Goal: Find specific page/section: Find specific page/section

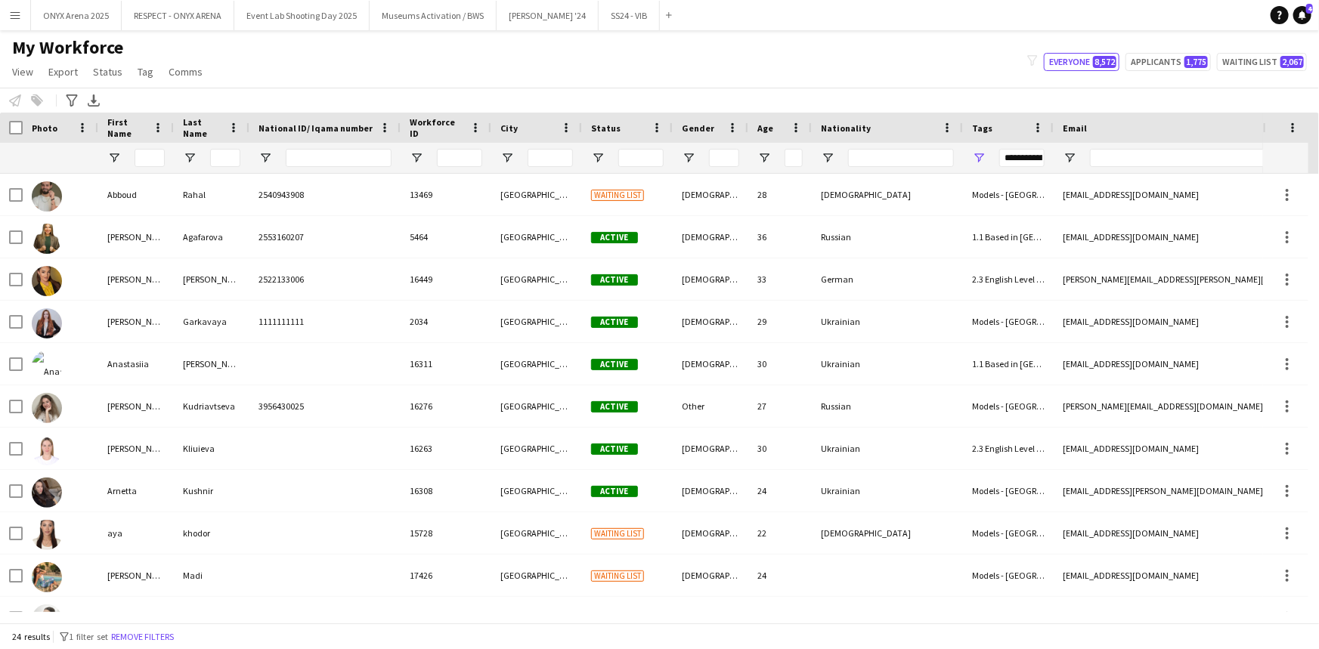
click at [7, 14] on button "Menu" at bounding box center [15, 15] width 30 height 30
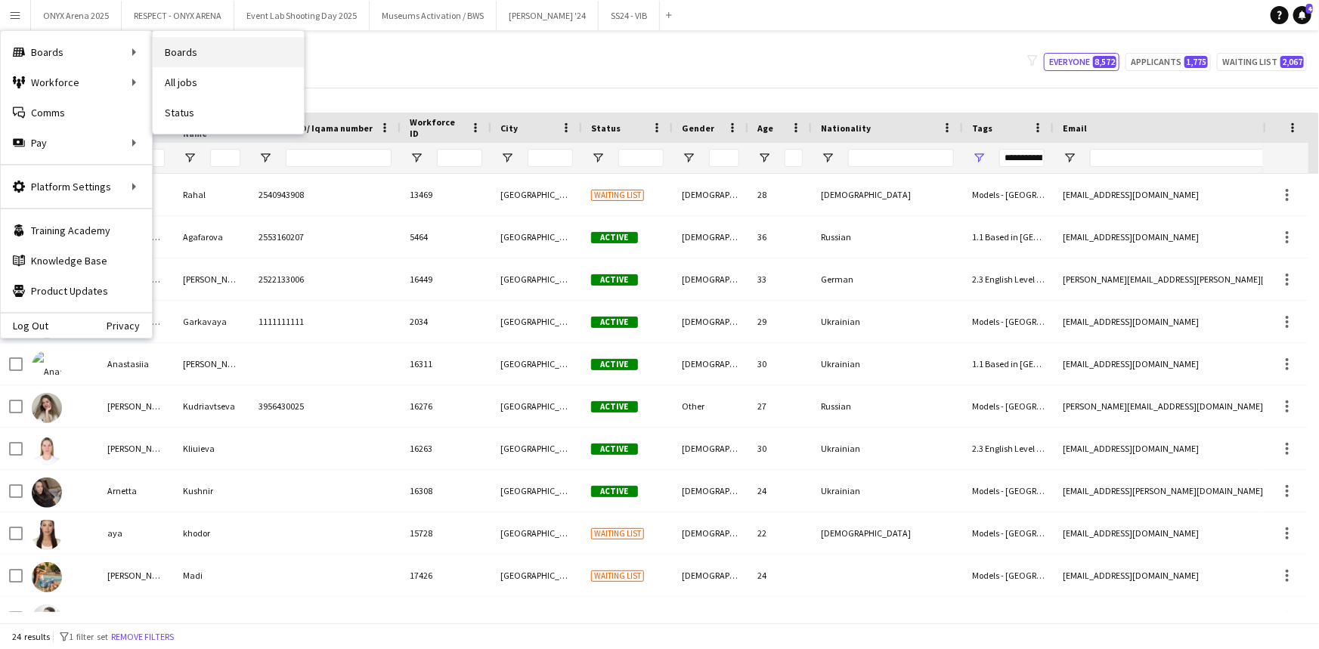
click at [224, 58] on link "Boards" at bounding box center [228, 52] width 151 height 30
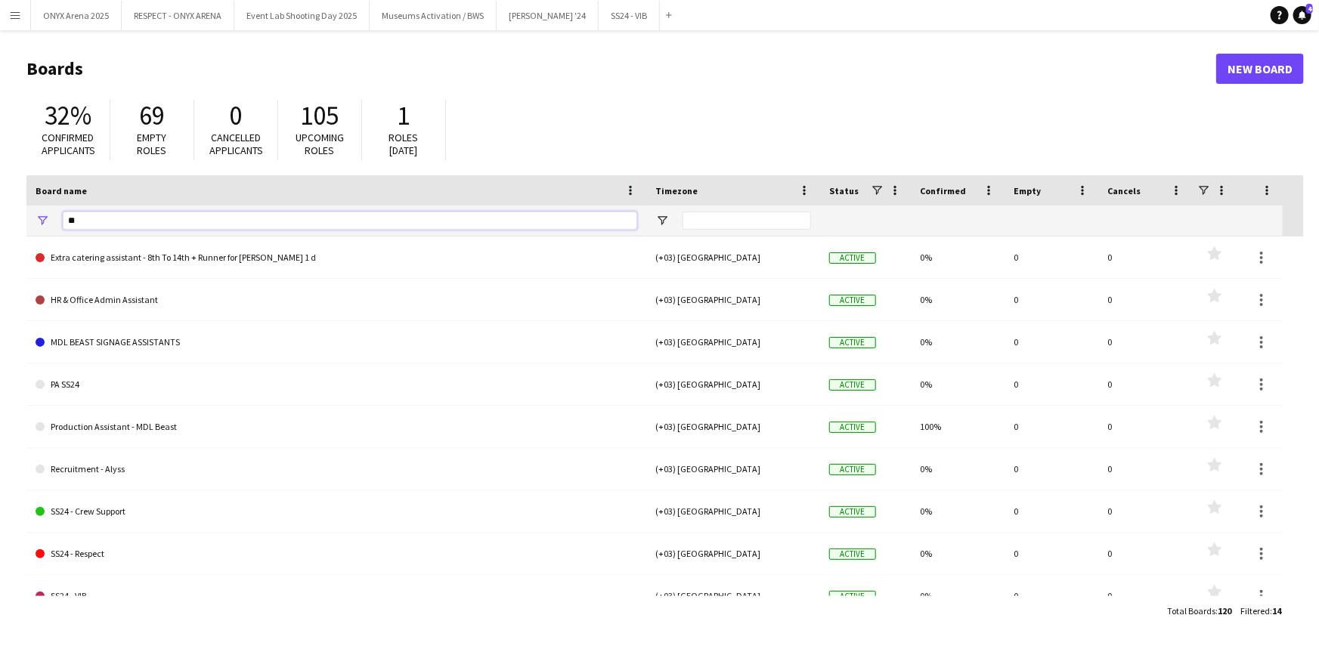
click at [234, 224] on input "**" at bounding box center [350, 221] width 575 height 18
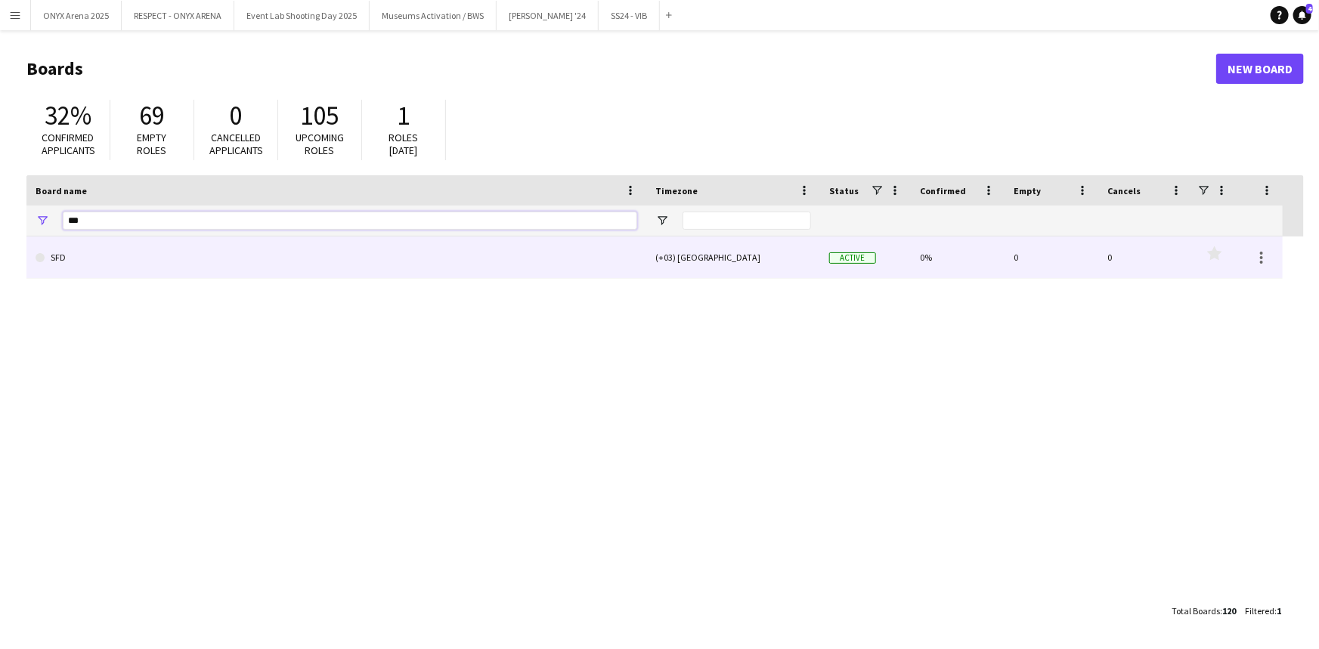
type input "***"
click at [231, 272] on link "SFD" at bounding box center [337, 258] width 602 height 42
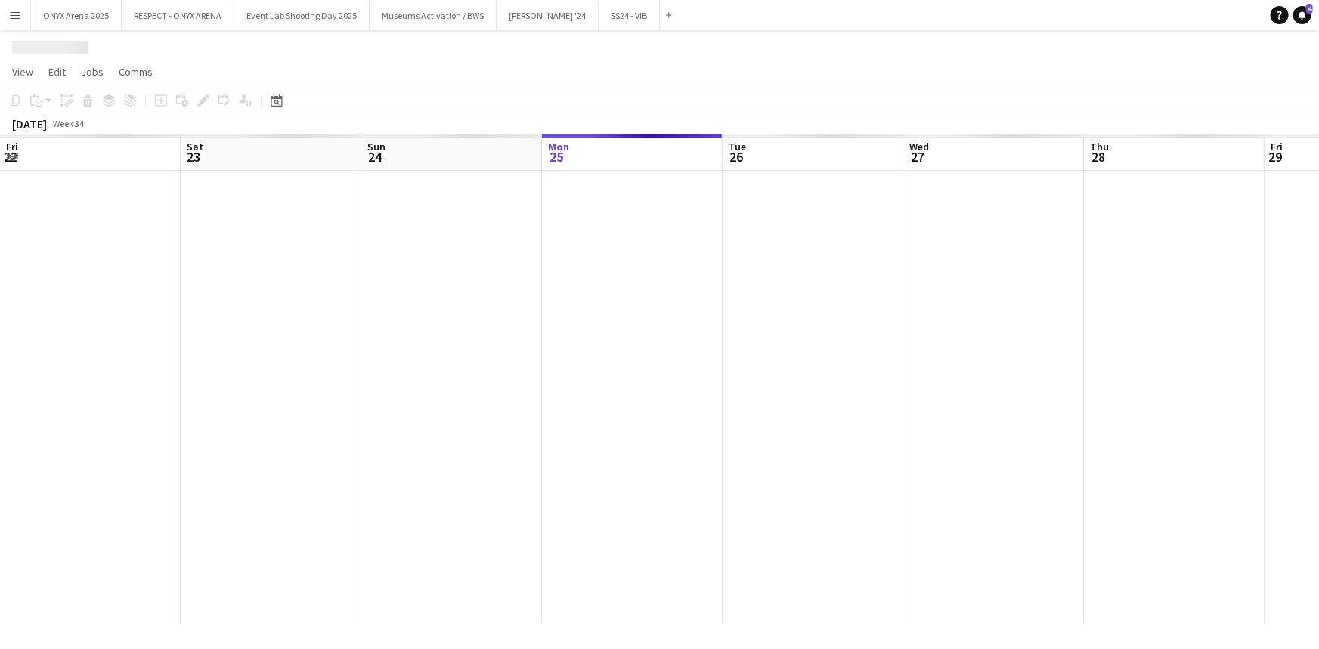
scroll to position [0, 361]
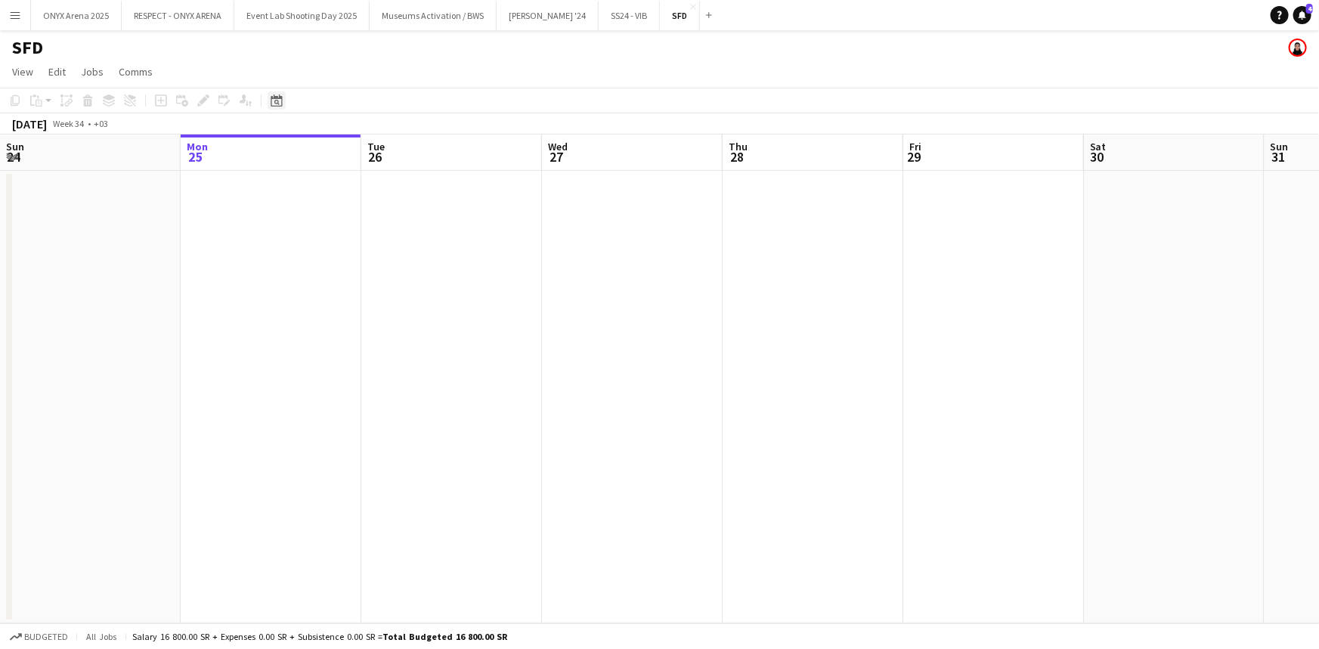
click at [277, 105] on icon "Date picker" at bounding box center [277, 101] width 12 height 12
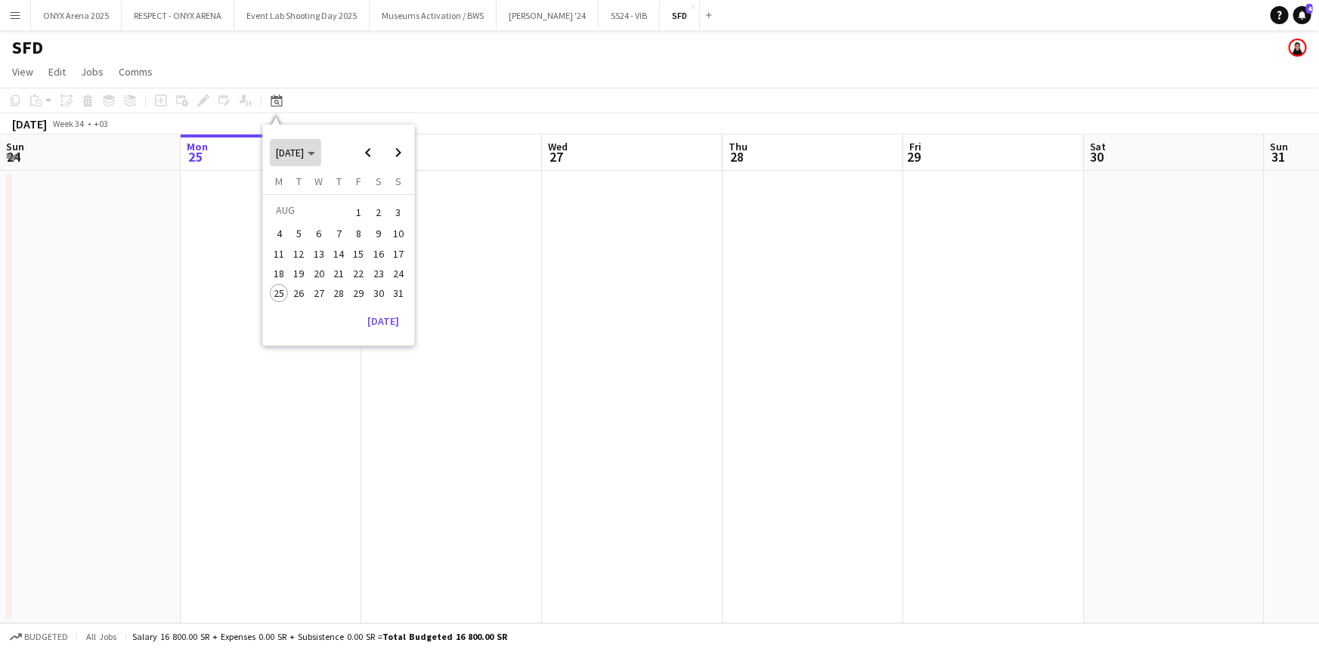
click at [315, 146] on span "[DATE]" at bounding box center [295, 153] width 39 height 14
click at [287, 225] on span "2024" at bounding box center [286, 231] width 31 height 18
click at [278, 250] on span "SEP" at bounding box center [286, 250] width 31 height 18
click at [303, 236] on span "3" at bounding box center [299, 234] width 18 height 18
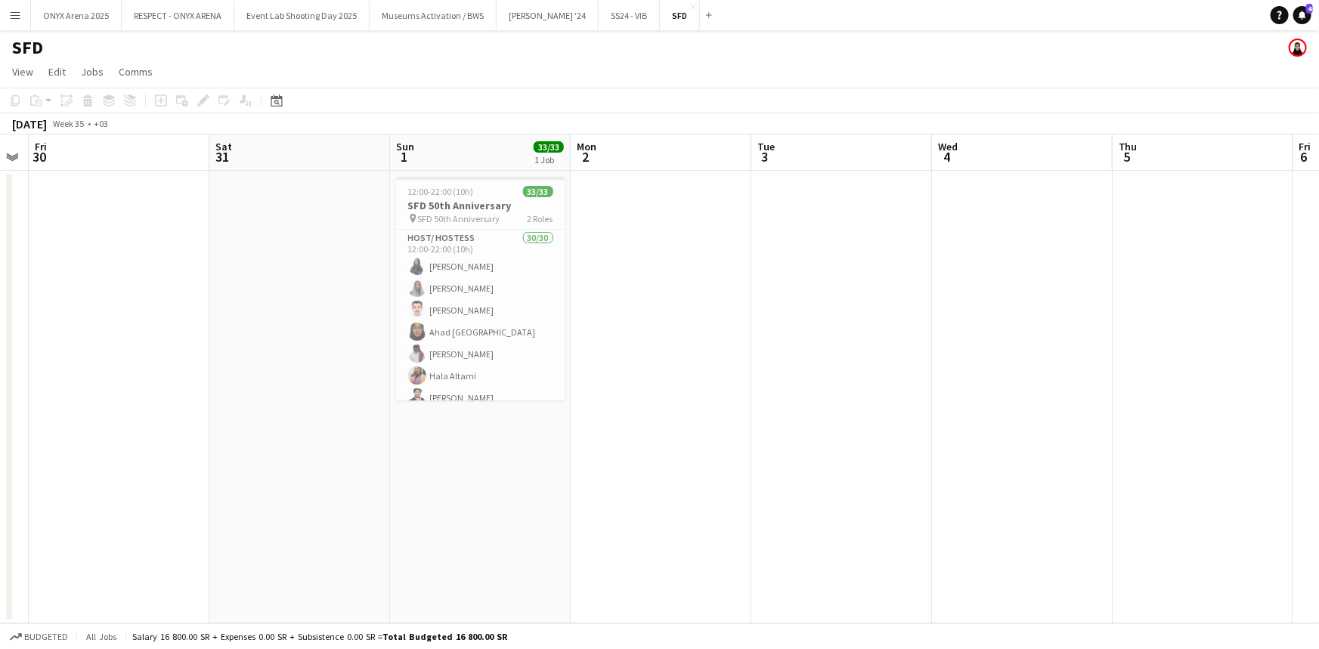
scroll to position [0, 339]
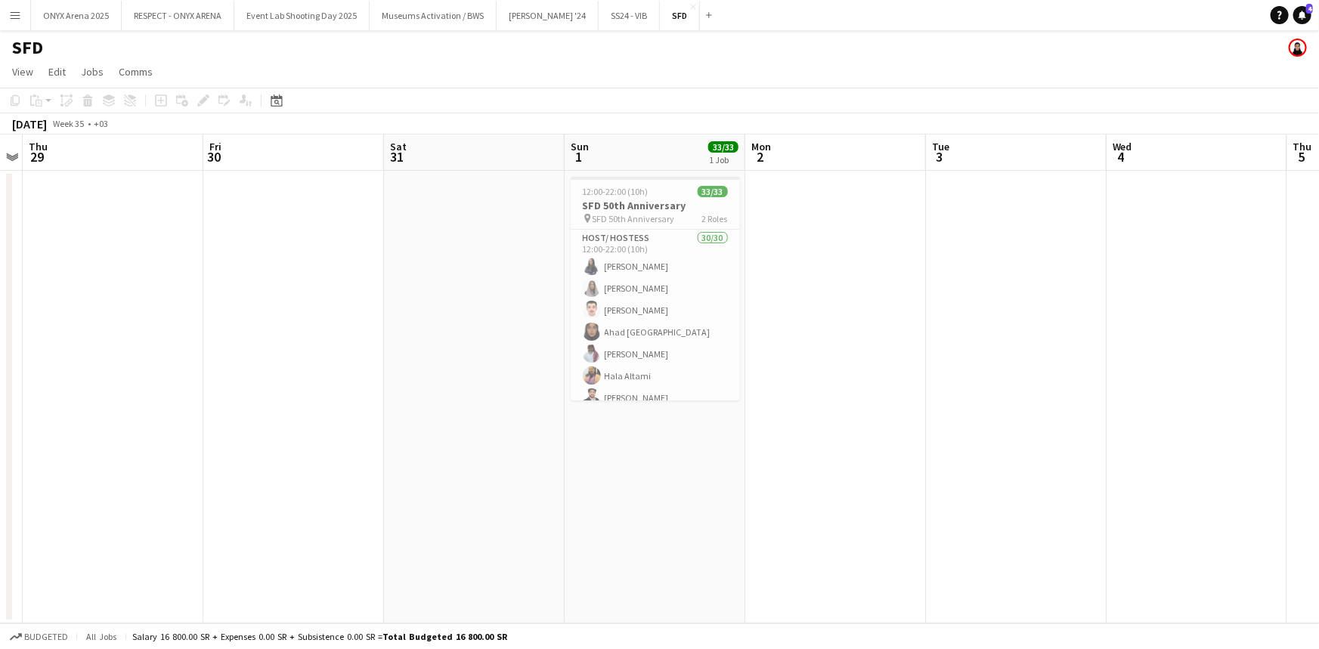
drag, startPoint x: 243, startPoint y: 362, endPoint x: 786, endPoint y: 347, distance: 543.1
click at [786, 347] on app-calendar-viewport "Tue 27 Wed 28 Thu 29 Fri 30 Sat 31 Sun 1 33/33 1 Job Mon 2 Tue 3 Wed 4 Thu 5 Fr…" at bounding box center [659, 379] width 1319 height 489
click at [510, 20] on button "[PERSON_NAME] '24 Close" at bounding box center [548, 15] width 102 height 29
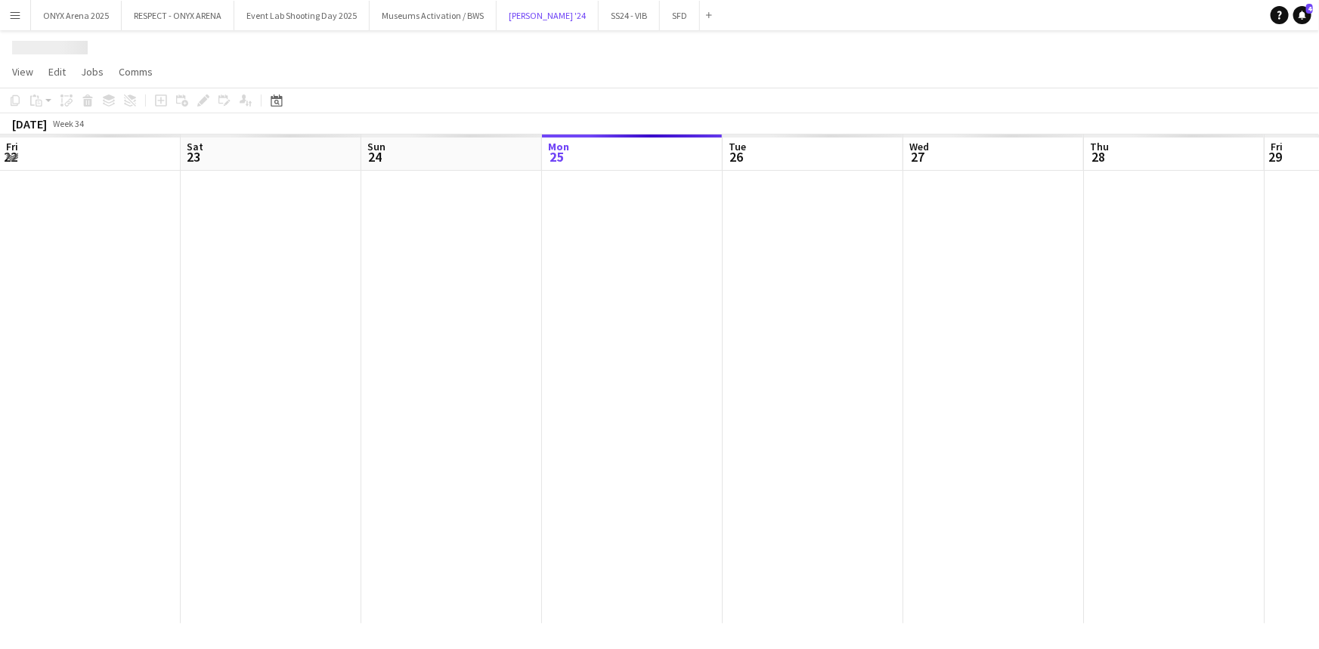
scroll to position [0, 361]
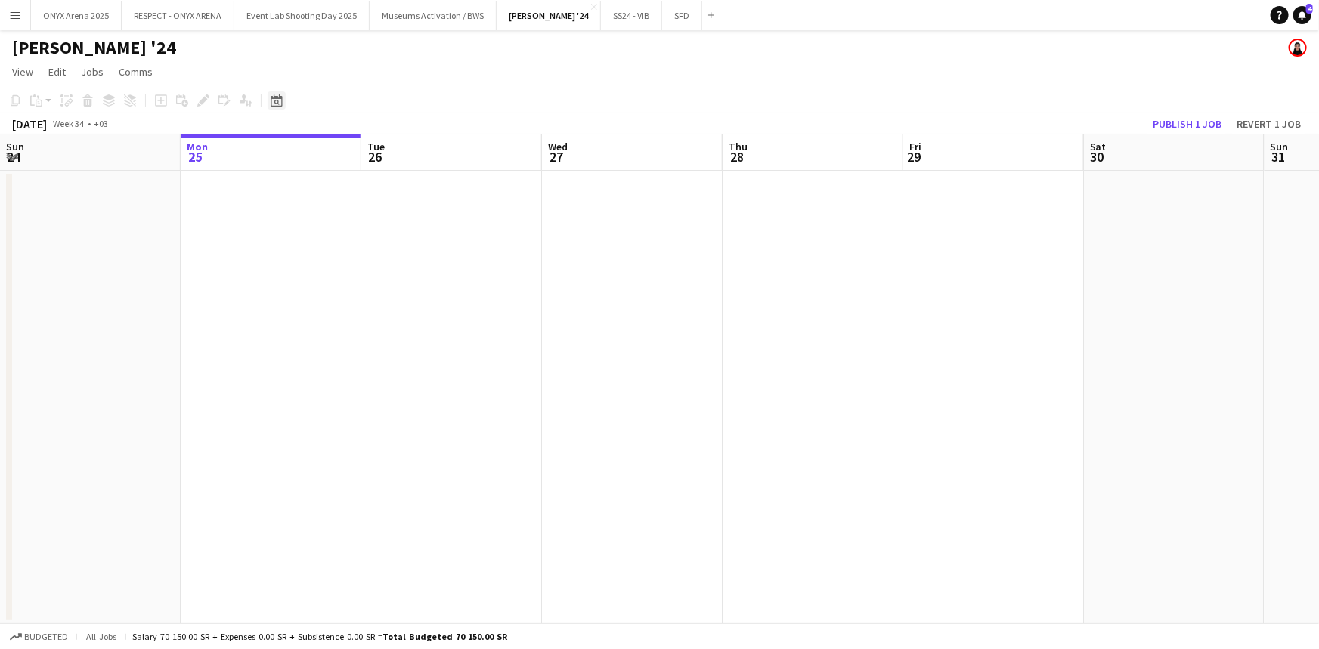
click at [272, 107] on div "Date picker" at bounding box center [277, 100] width 18 height 18
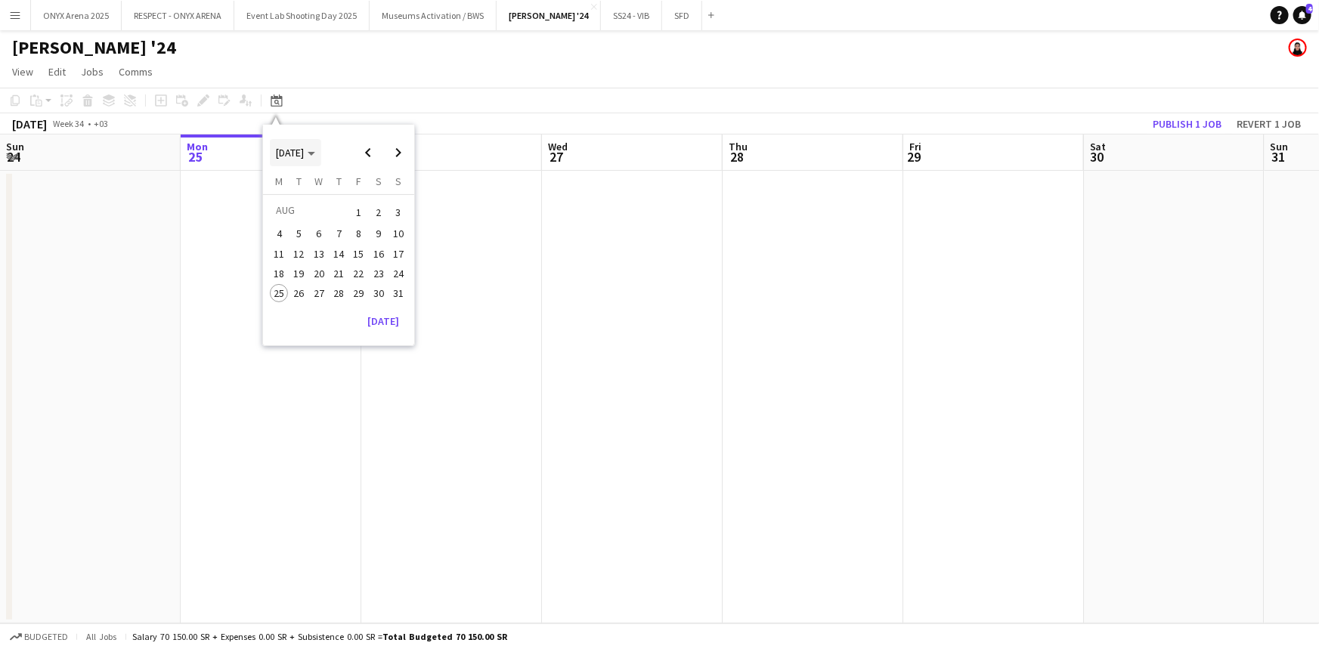
click at [304, 155] on span "[DATE]" at bounding box center [290, 153] width 28 height 14
click at [290, 229] on span "2024" at bounding box center [286, 231] width 31 height 18
click at [354, 248] on span "NOV" at bounding box center [355, 250] width 31 height 18
click at [361, 270] on span "22" at bounding box center [359, 274] width 18 height 18
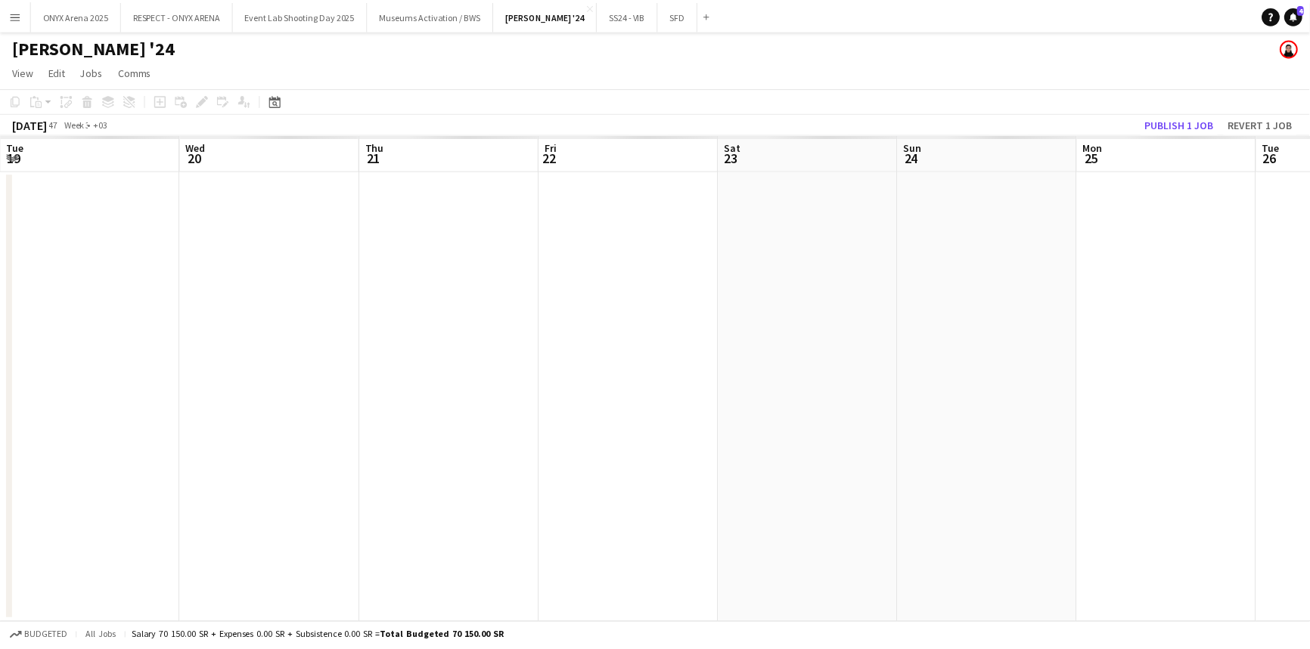
scroll to position [0, 520]
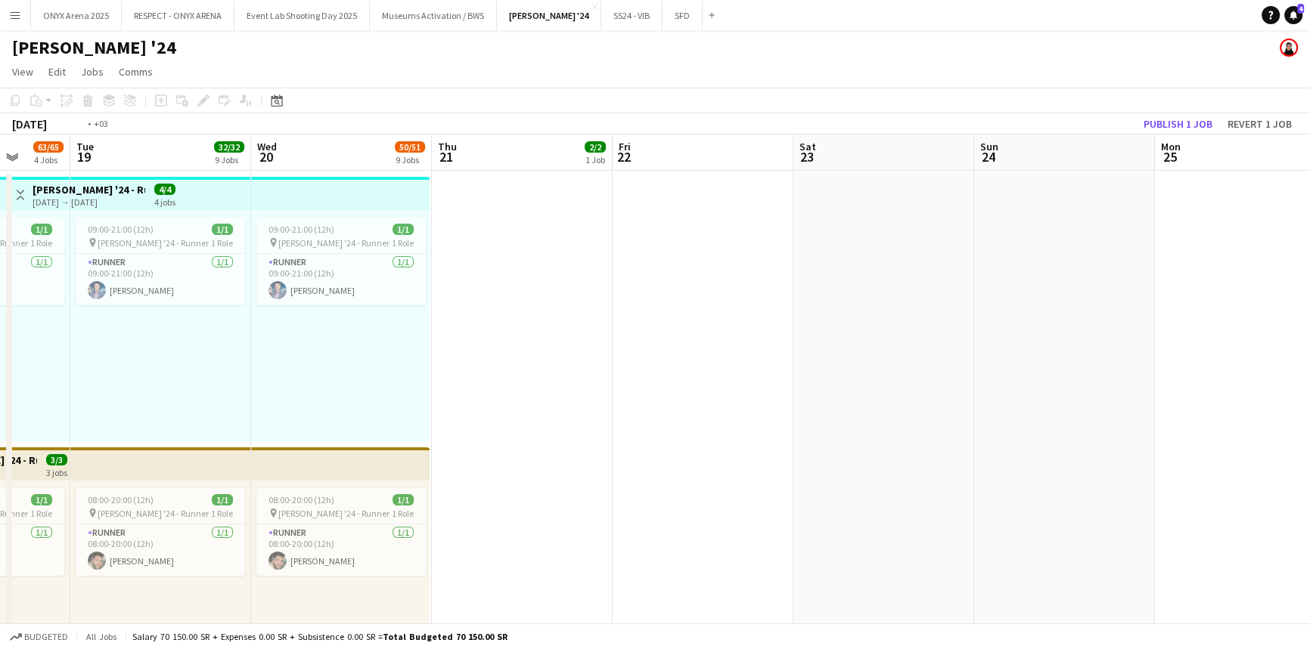
drag, startPoint x: 336, startPoint y: 379, endPoint x: 926, endPoint y: 386, distance: 590.6
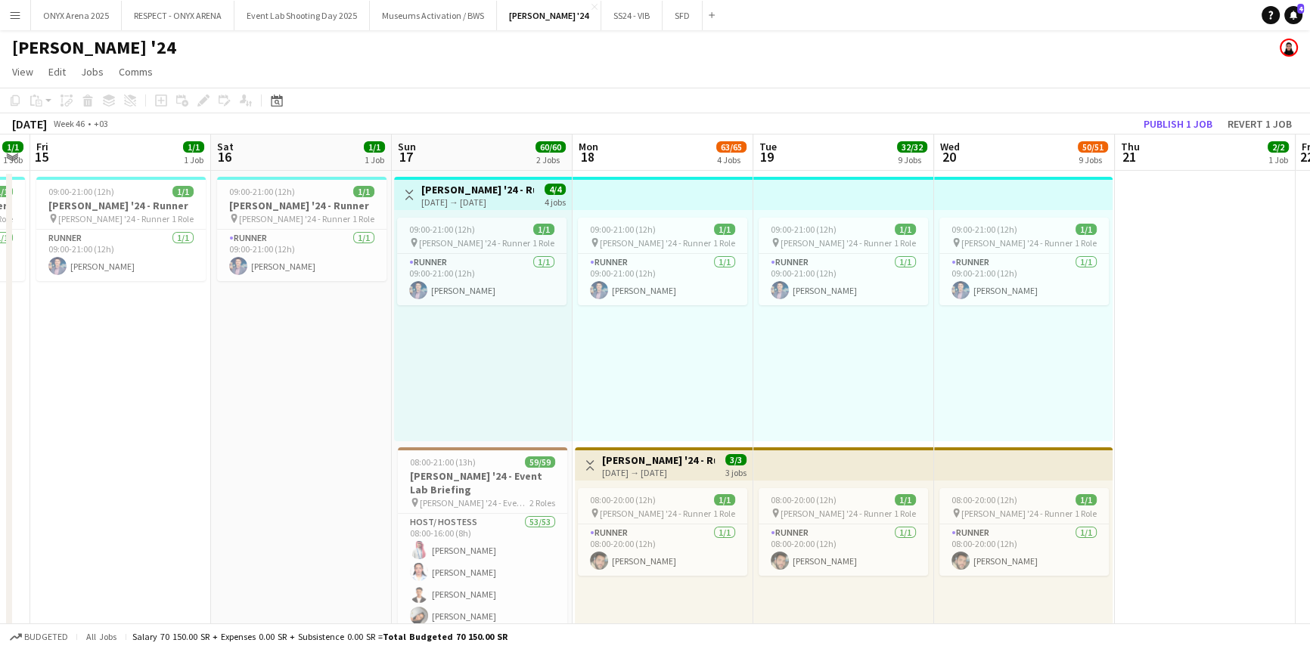
drag, startPoint x: 451, startPoint y: 395, endPoint x: 737, endPoint y: 395, distance: 286.6
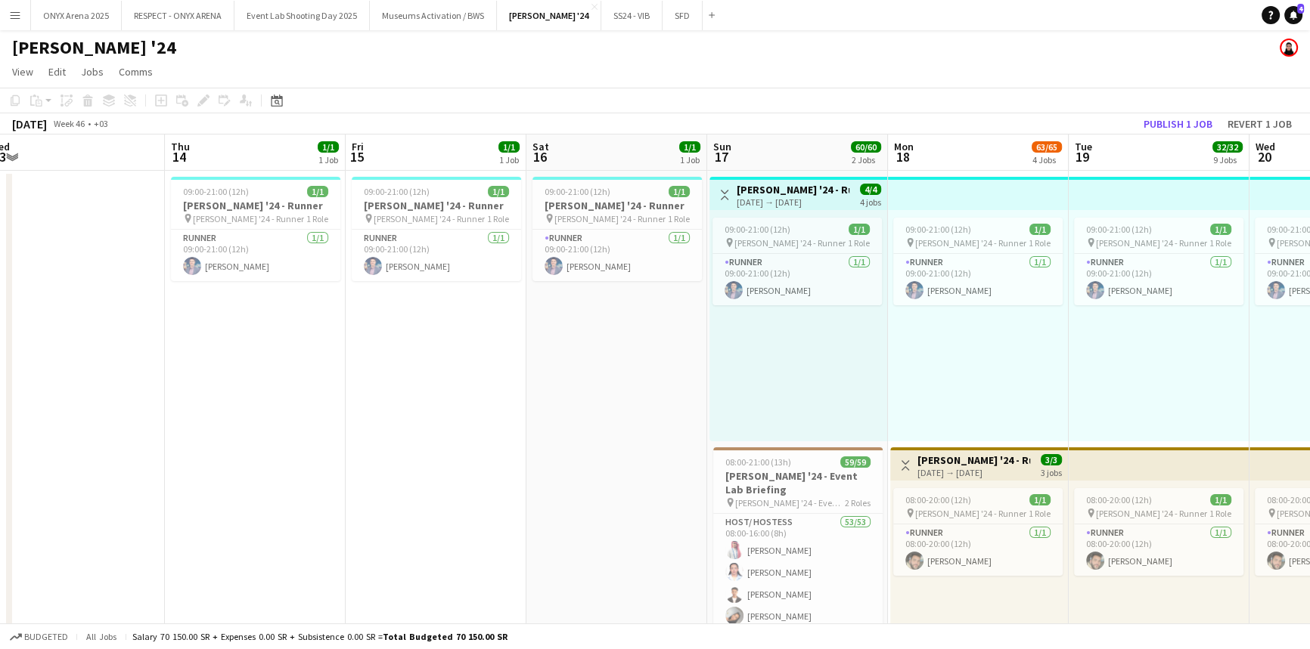
scroll to position [0, 468]
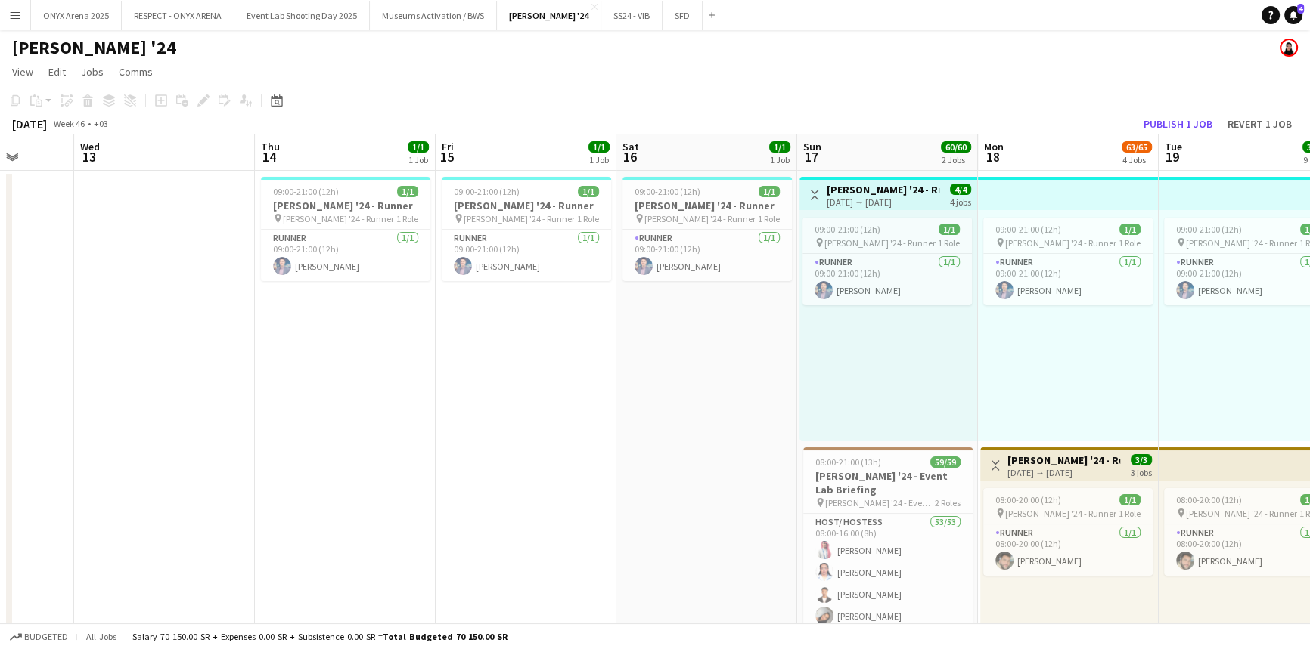
drag, startPoint x: 239, startPoint y: 385, endPoint x: 644, endPoint y: 393, distance: 405.3
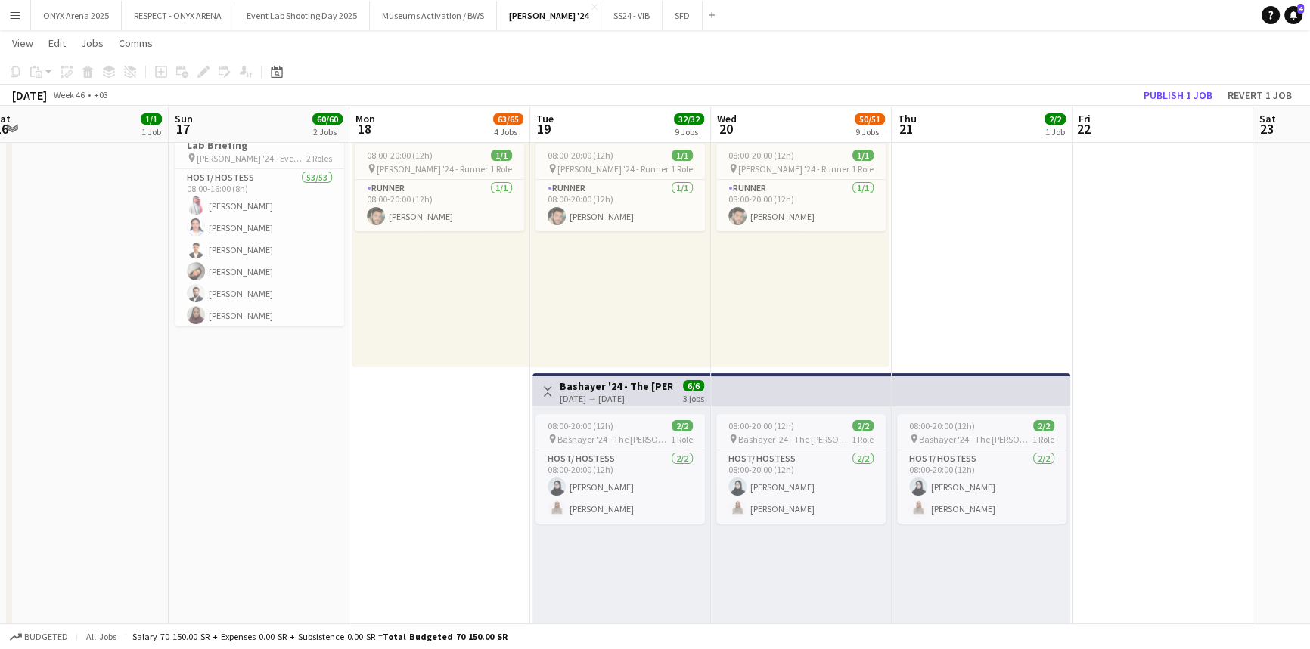
scroll to position [0, 378]
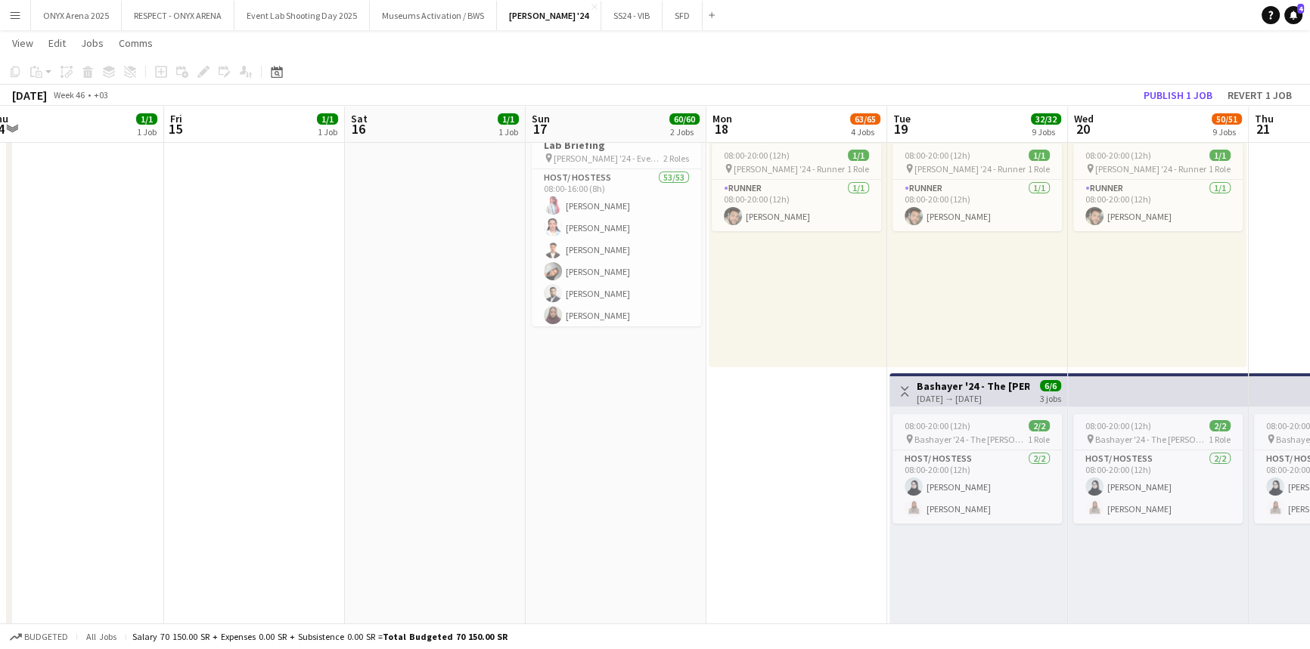
drag, startPoint x: 611, startPoint y: 358, endPoint x: 339, endPoint y: 380, distance: 272.3
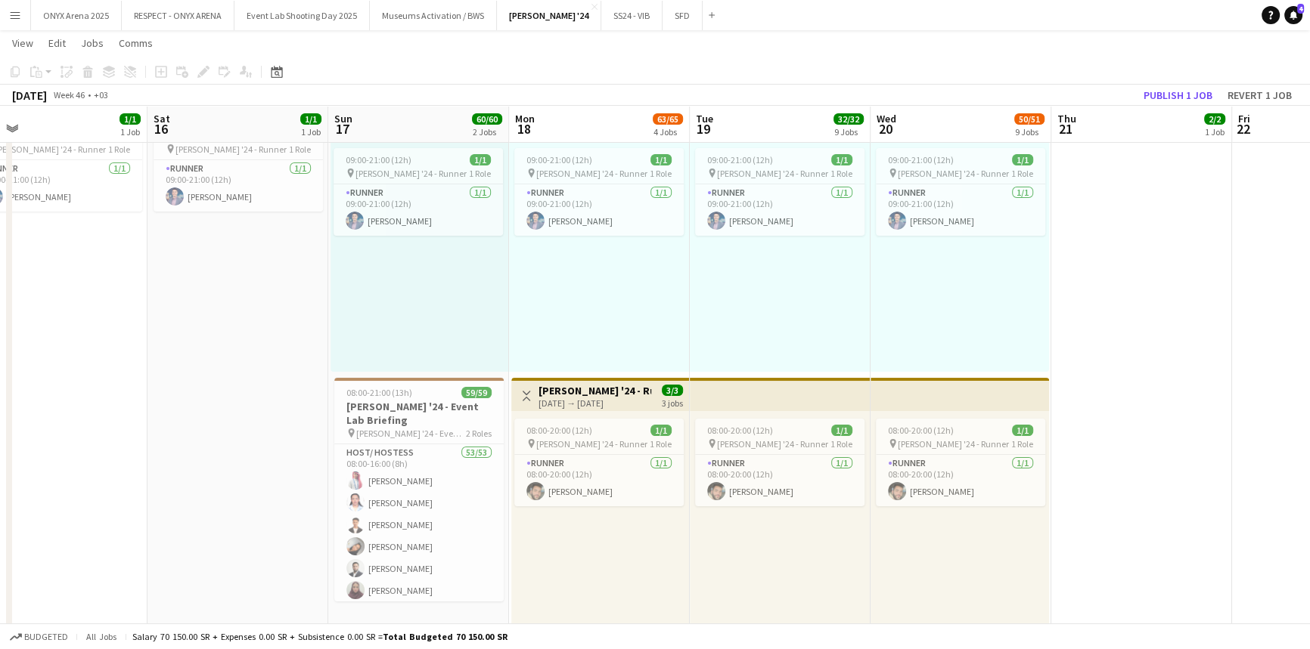
scroll to position [0, 597]
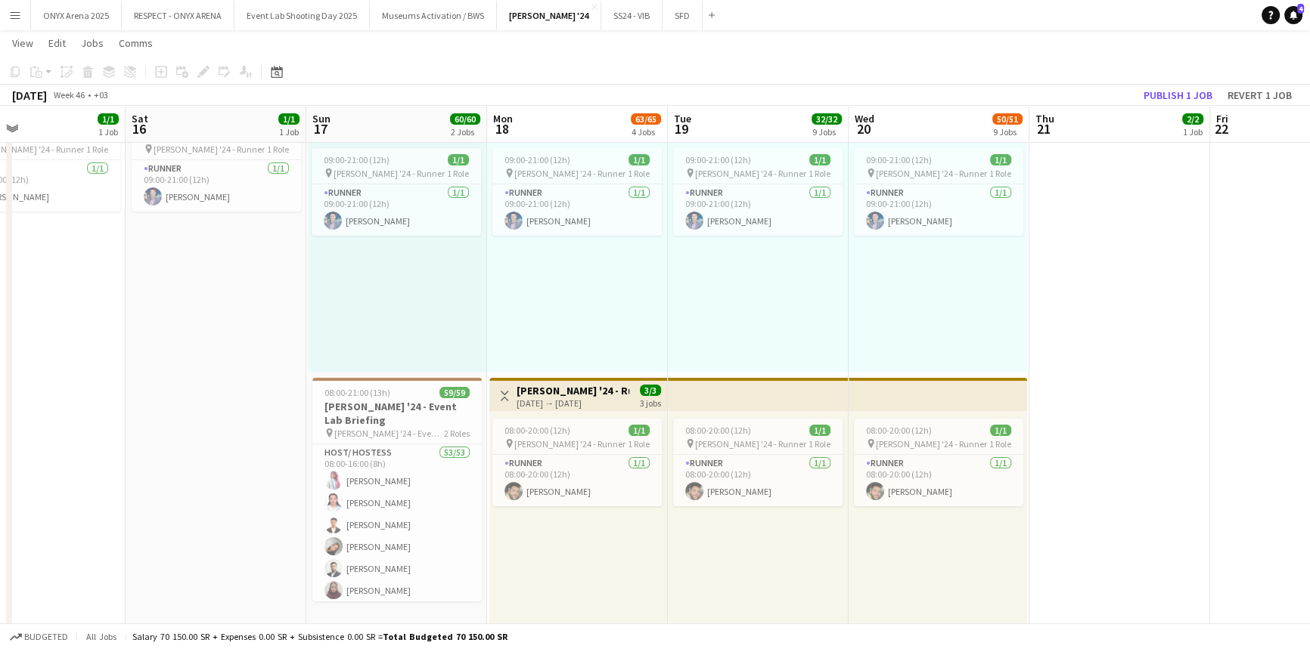
drag, startPoint x: 433, startPoint y: 372, endPoint x: 213, endPoint y: 354, distance: 220.8
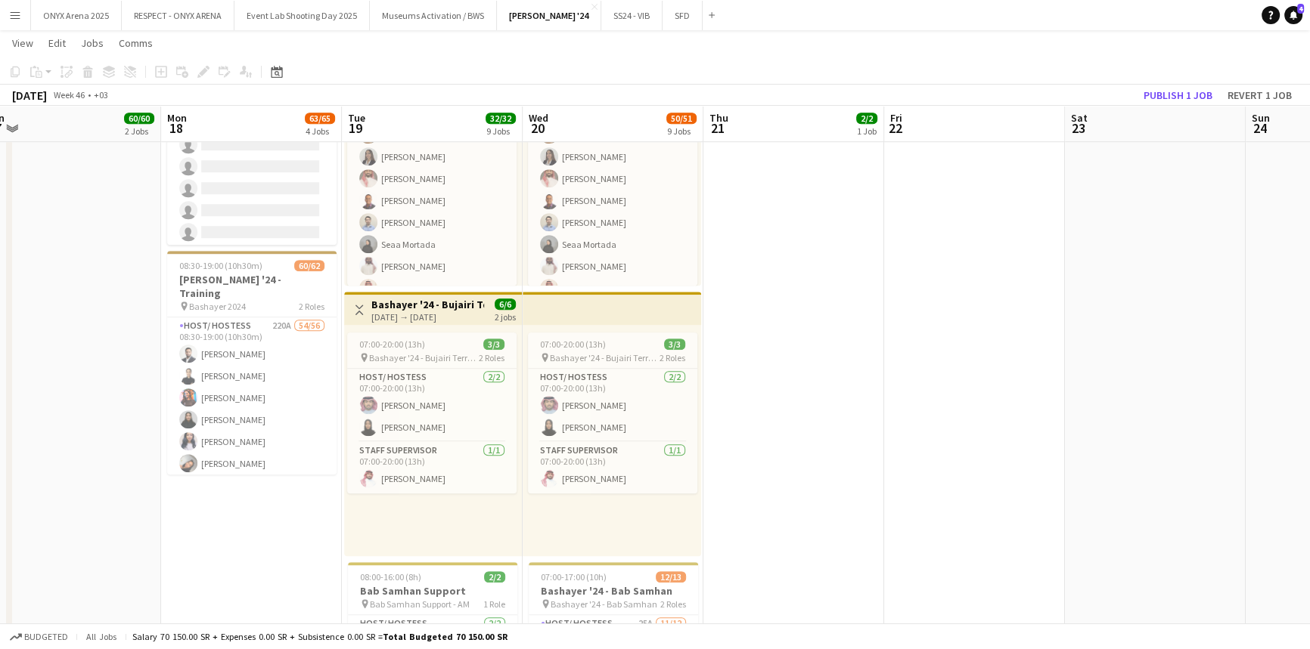
scroll to position [0, 581]
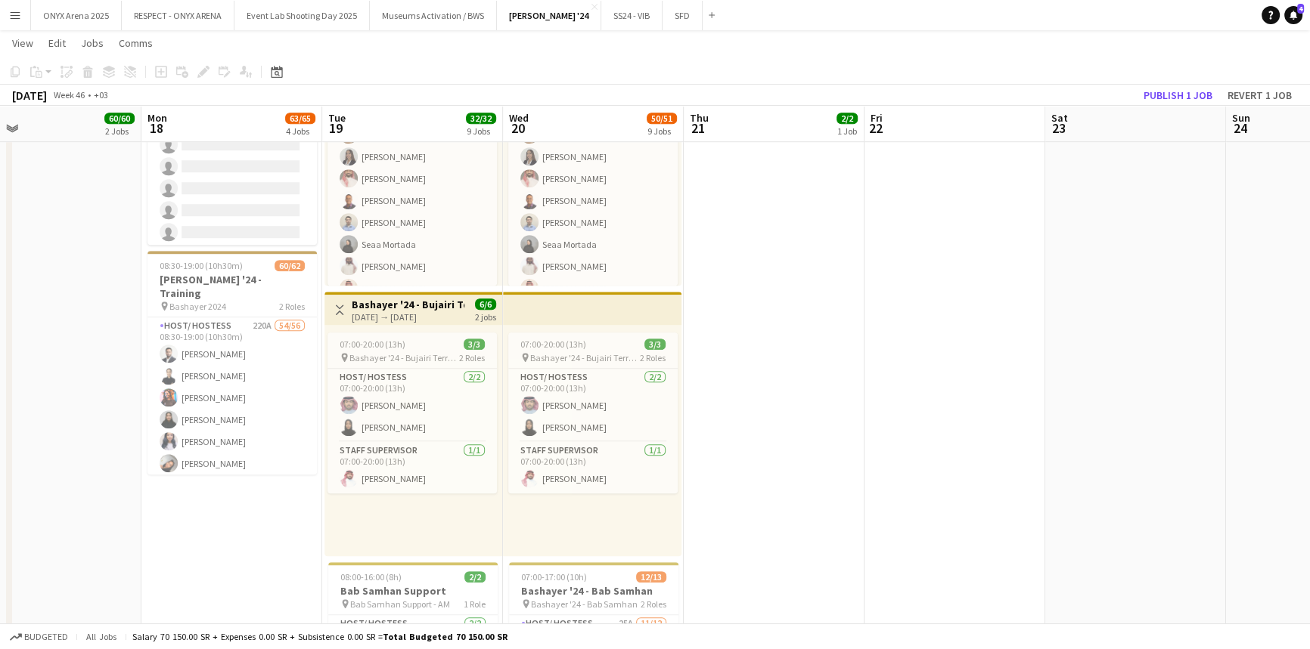
drag, startPoint x: 1136, startPoint y: 300, endPoint x: 792, endPoint y: 306, distance: 344.8
click at [792, 306] on app-calendar-viewport "Thu 14 1/1 1 Job Fri 15 1/1 1 Job Sat 16 1/1 1 Job Sun 17 60/60 2 Jobs Mon 18 6…" at bounding box center [655, 49] width 1310 height 2454
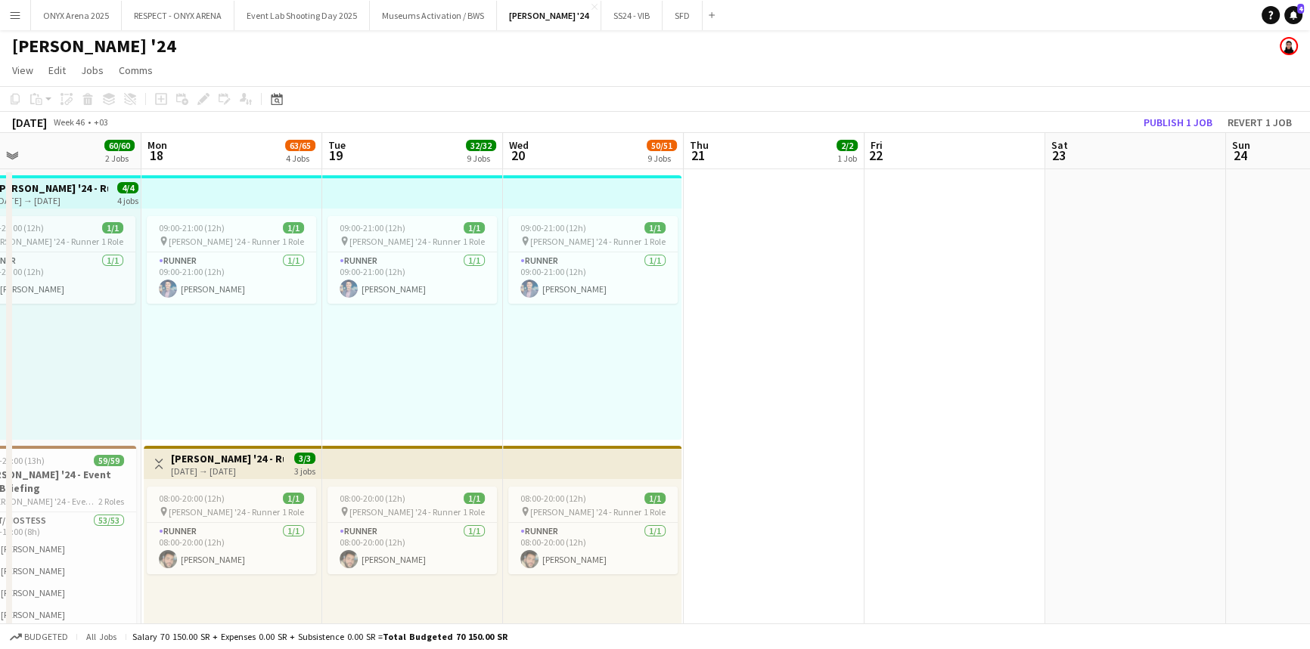
scroll to position [0, 0]
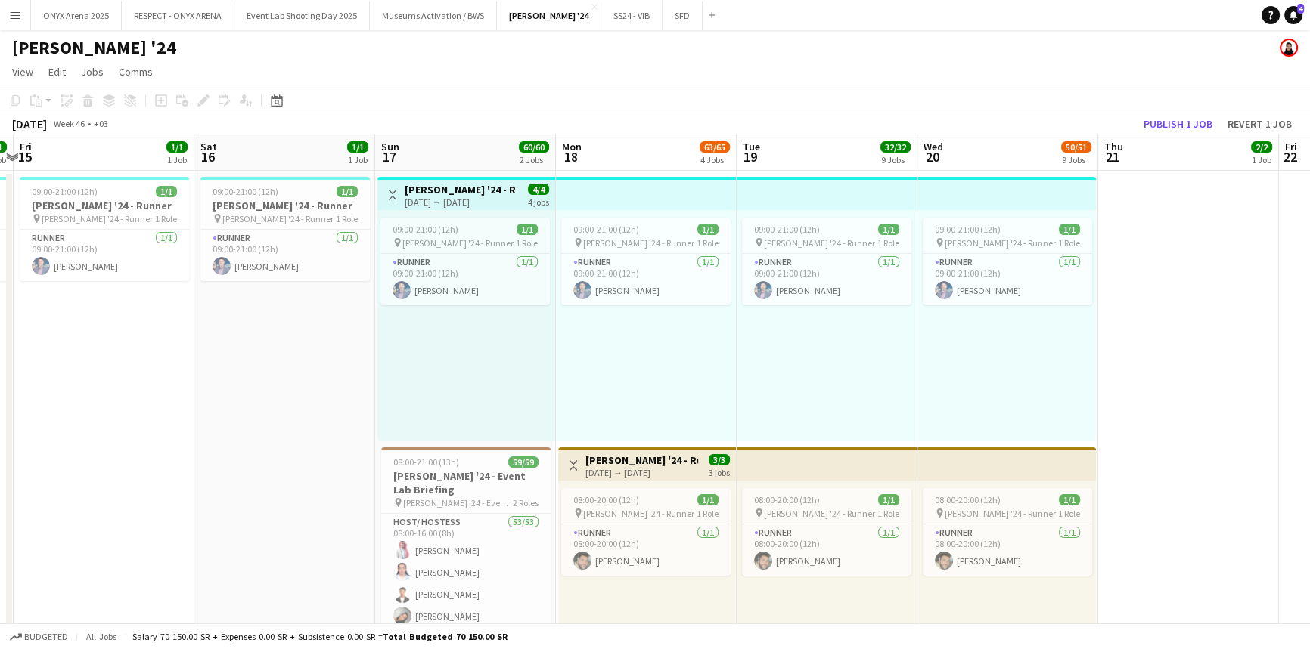
drag, startPoint x: 255, startPoint y: 356, endPoint x: 669, endPoint y: 415, distance: 418.5
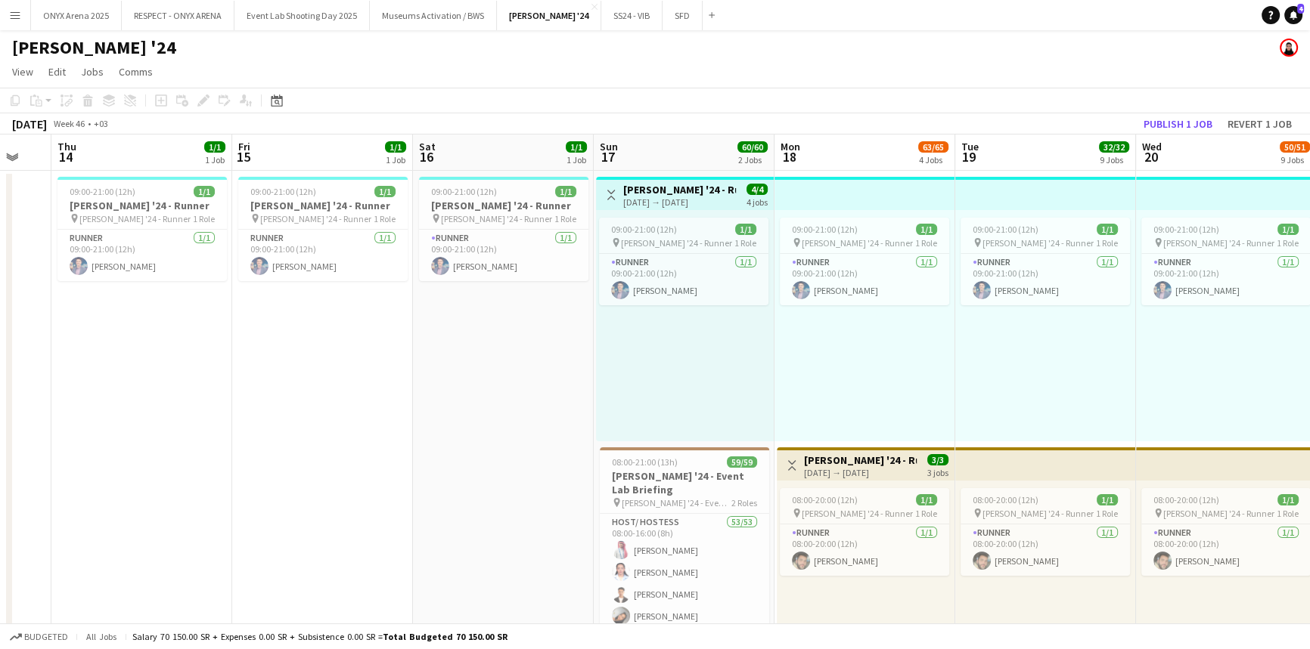
drag, startPoint x: 225, startPoint y: 402, endPoint x: 425, endPoint y: 404, distance: 200.4
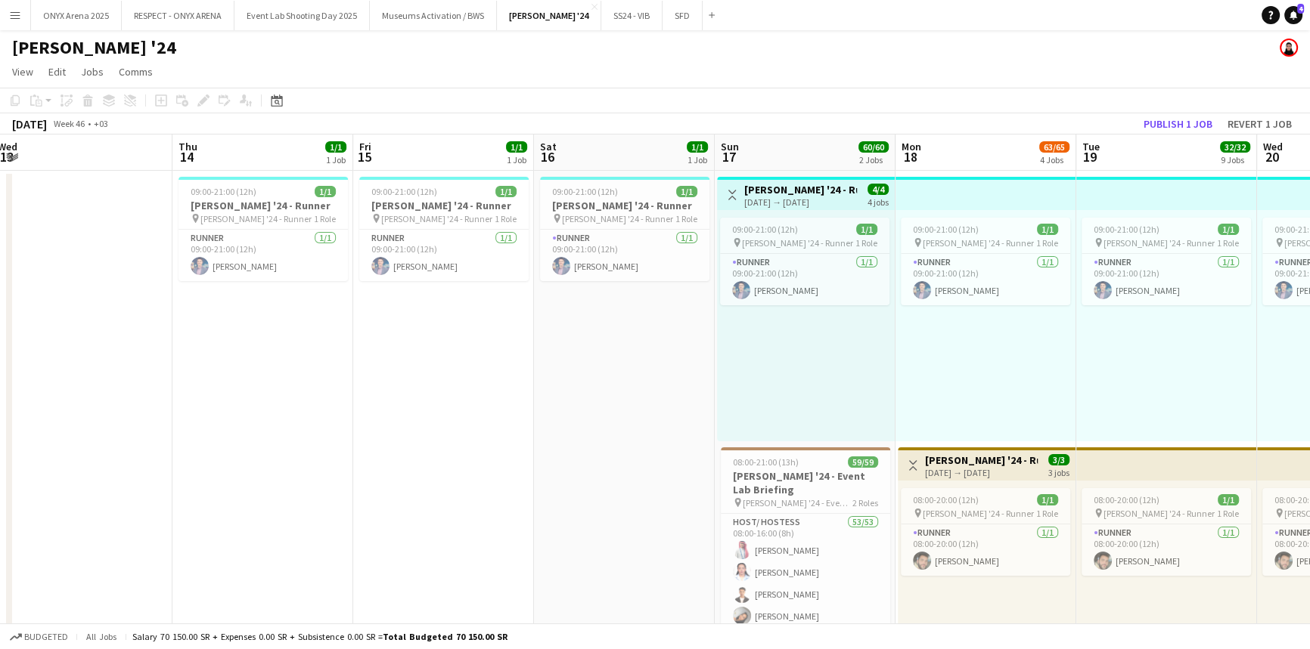
scroll to position [0, 552]
drag, startPoint x: 274, startPoint y: 395, endPoint x: 394, endPoint y: 398, distance: 119.5
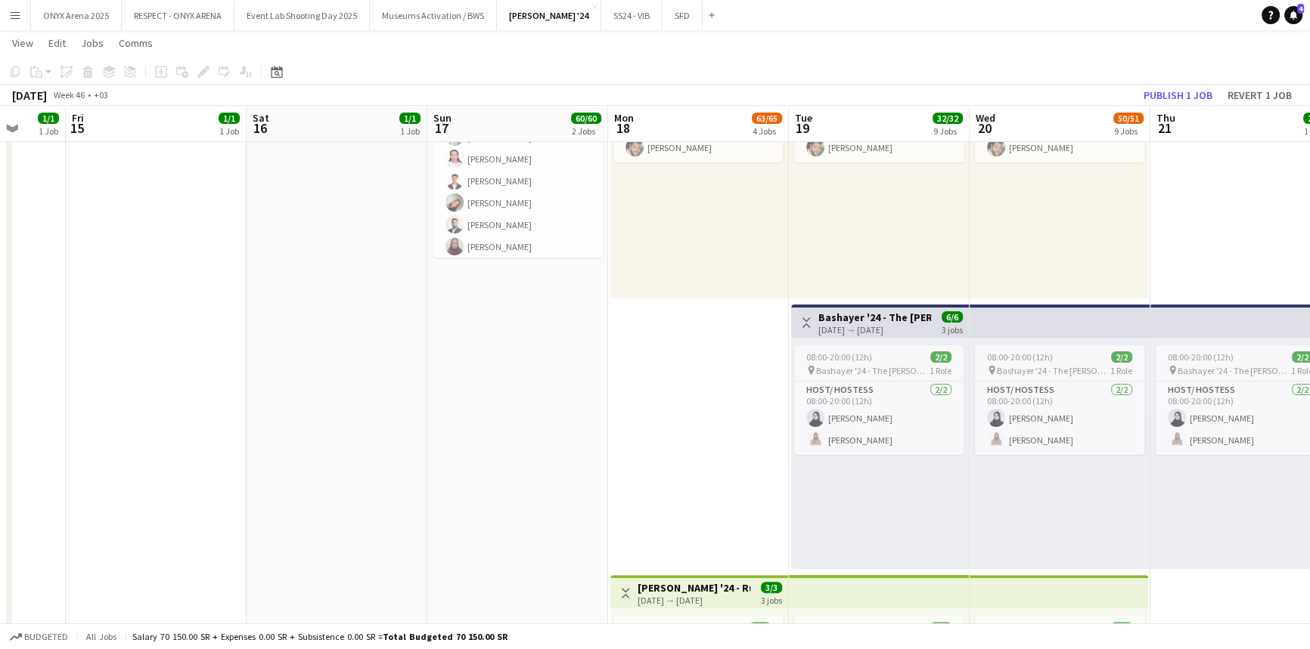
scroll to position [0, 504]
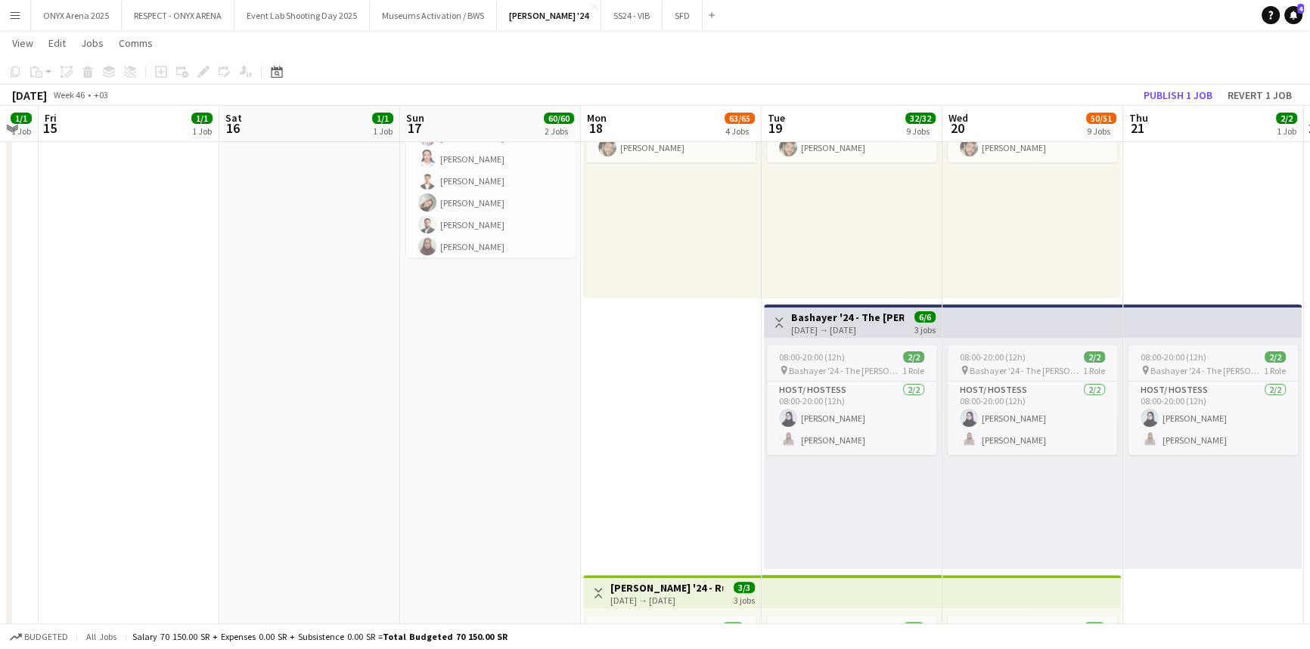
drag, startPoint x: 649, startPoint y: 411, endPoint x: 336, endPoint y: 401, distance: 313.2
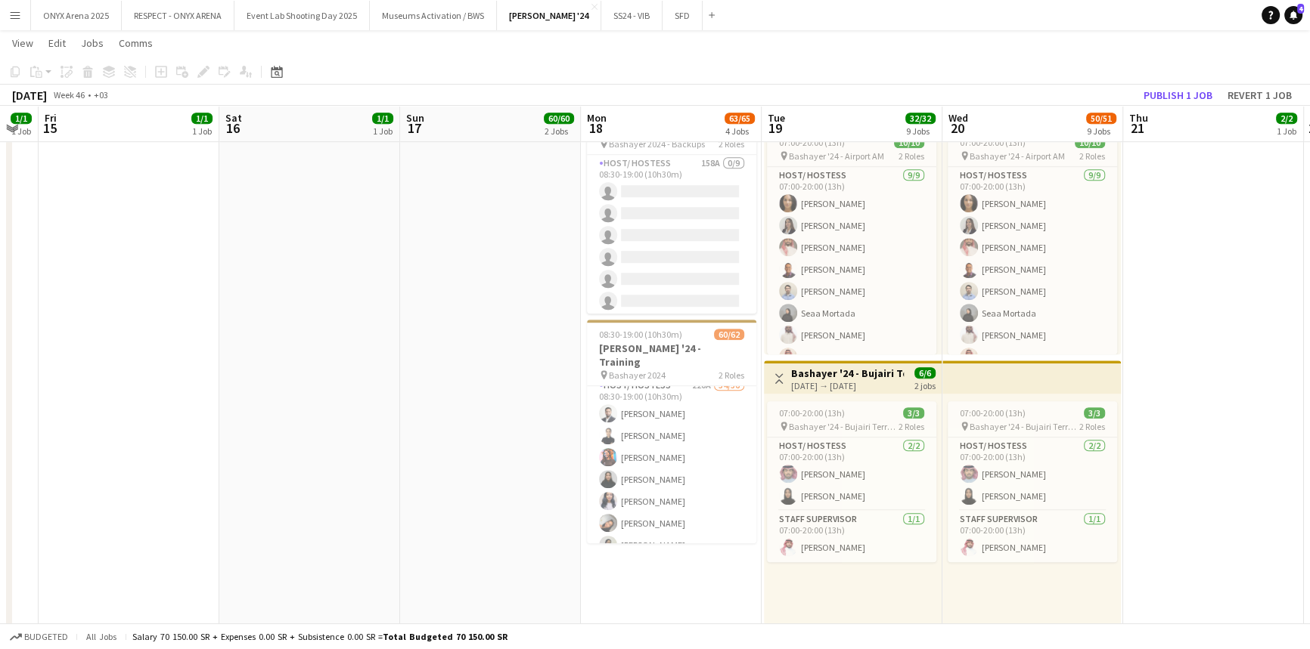
scroll to position [0, 0]
click at [6, 14] on button "Menu" at bounding box center [15, 15] width 30 height 30
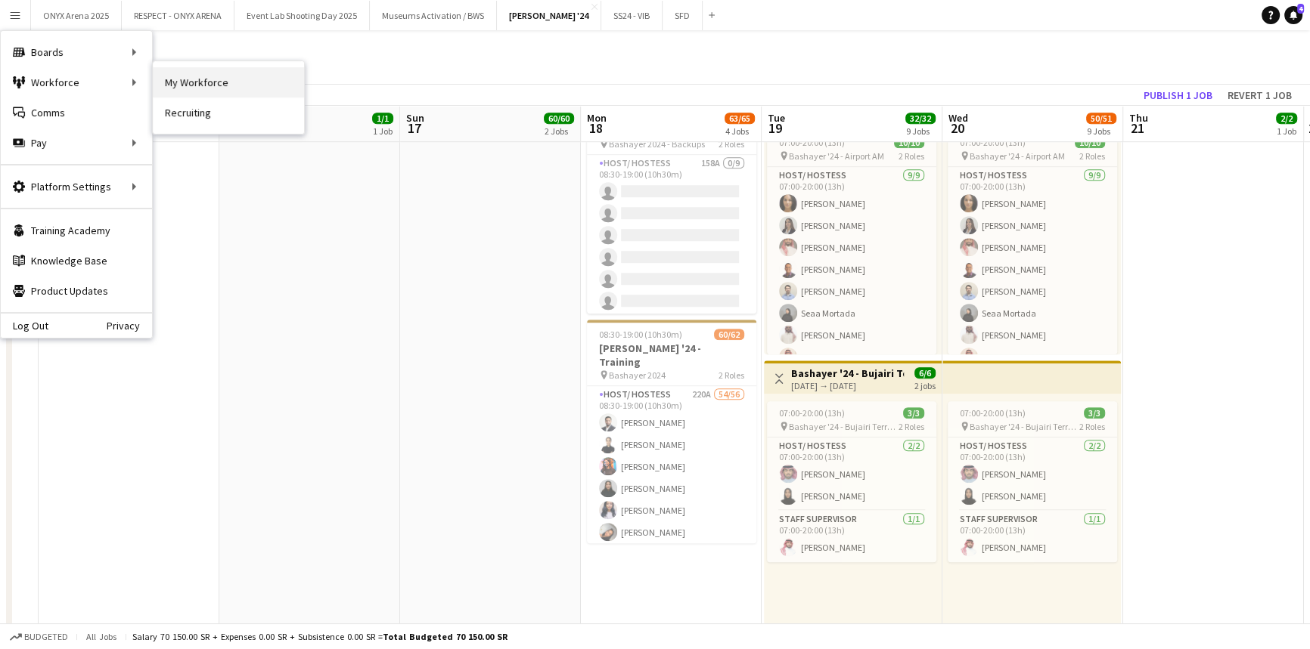
click at [229, 67] on link "My Workforce" at bounding box center [228, 82] width 151 height 30
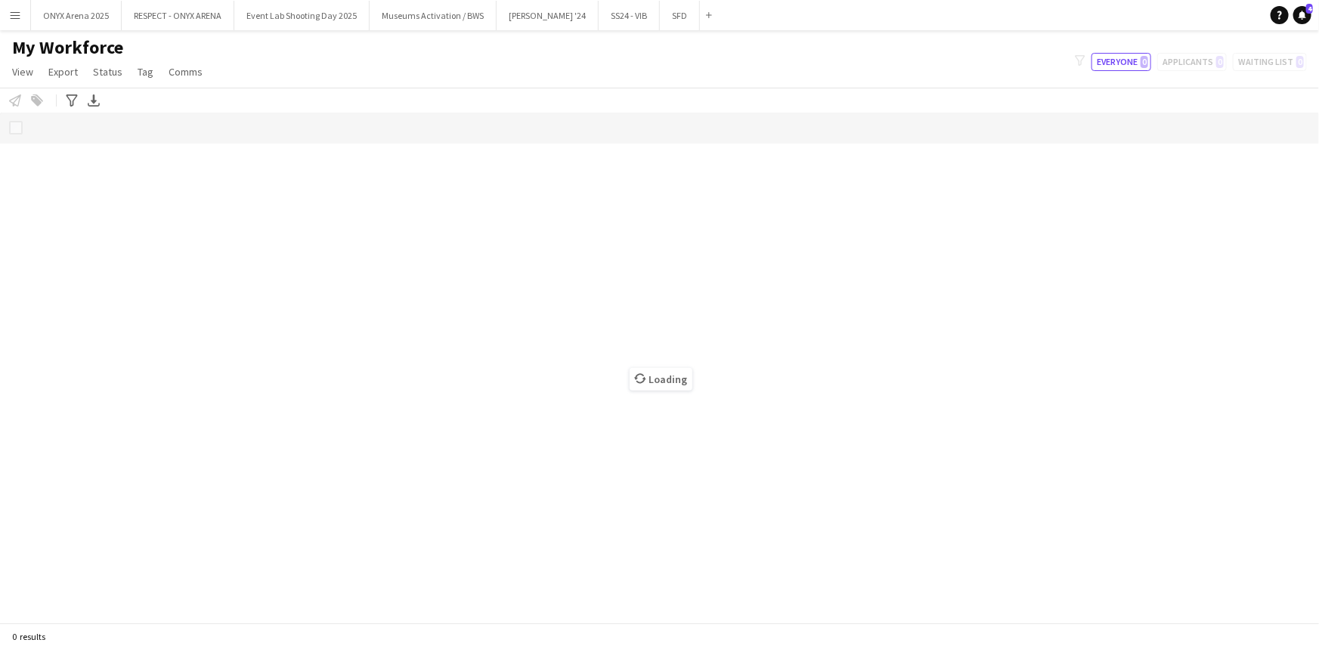
click at [3, 5] on button "Menu" at bounding box center [15, 15] width 30 height 30
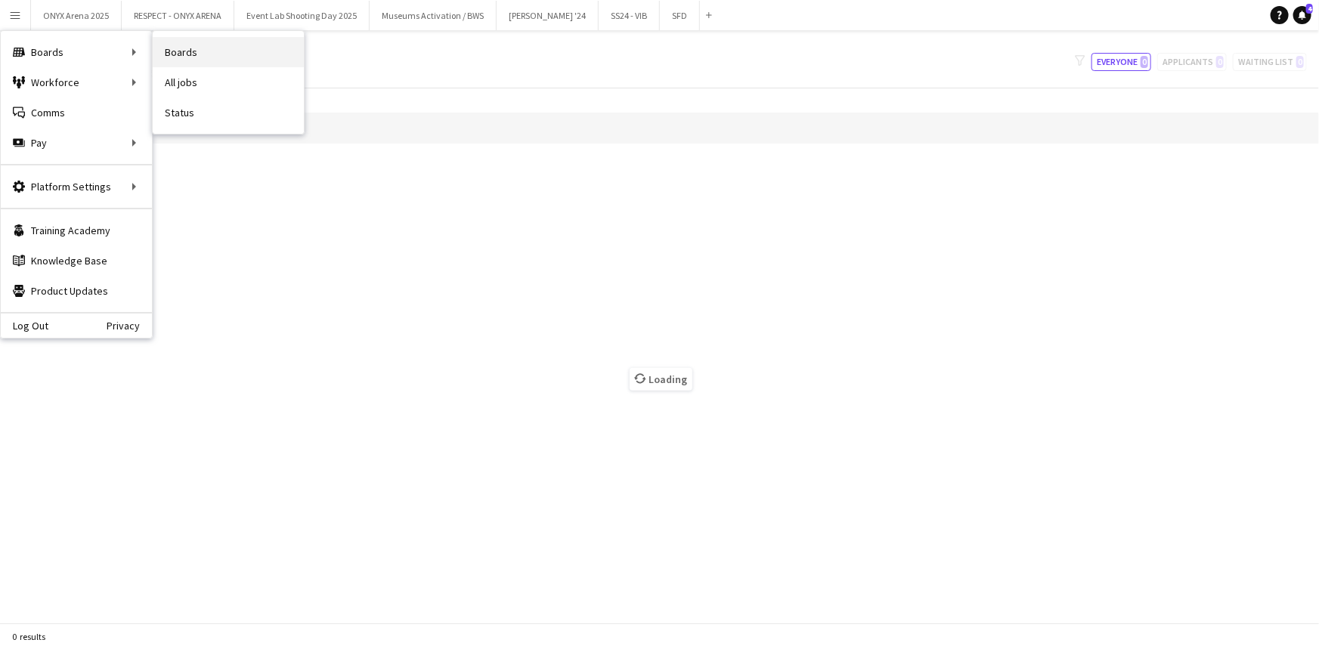
click at [162, 52] on link "Boards" at bounding box center [228, 52] width 151 height 30
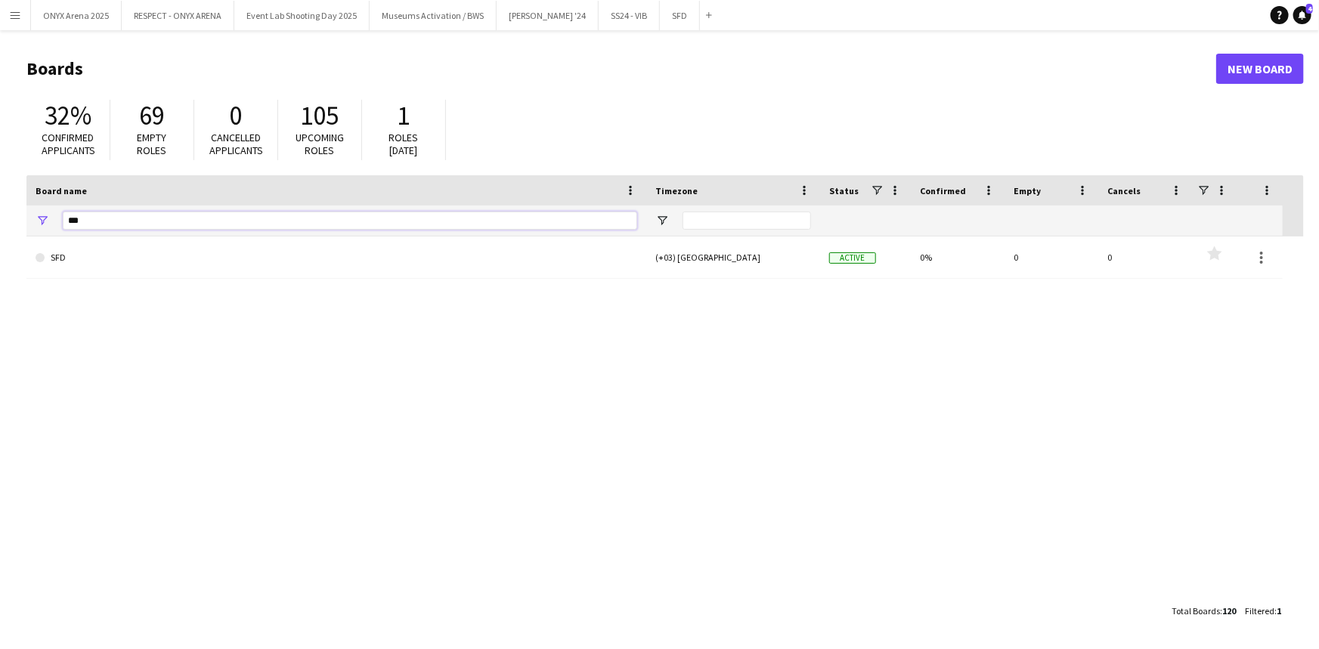
click at [317, 212] on input "***" at bounding box center [350, 221] width 575 height 18
type input "*"
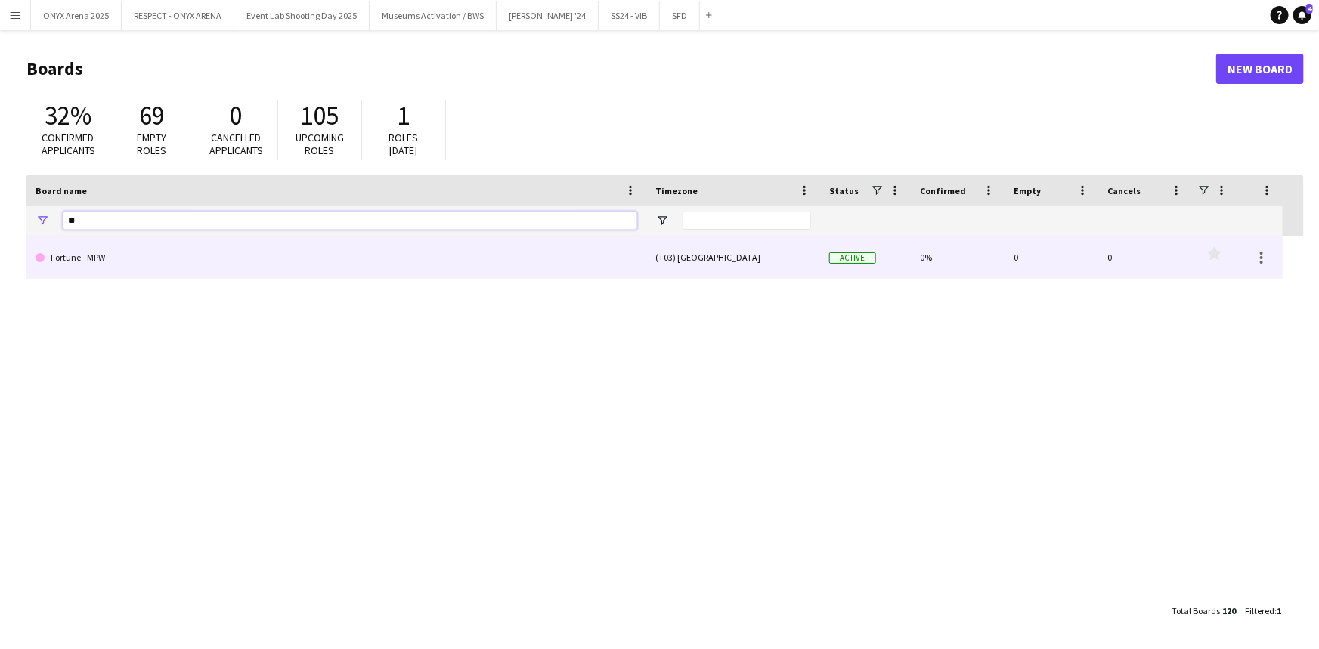
type input "**"
click at [236, 246] on link "Fortune - MPW" at bounding box center [337, 258] width 602 height 42
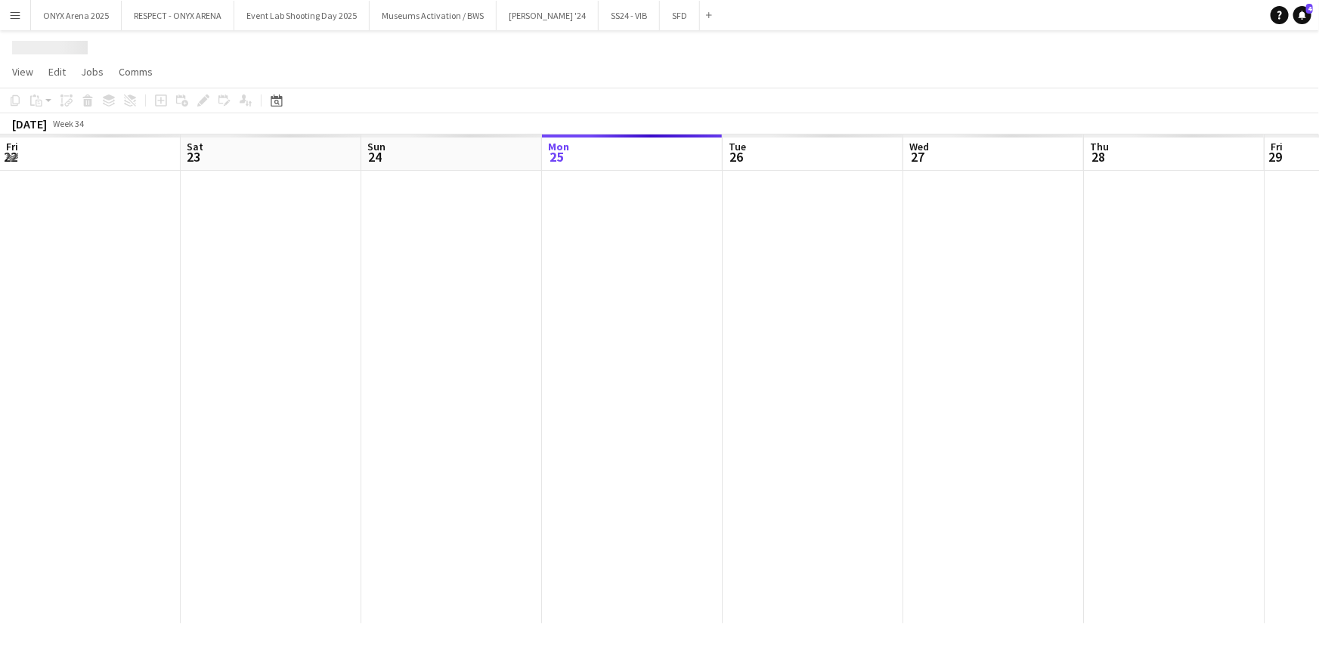
scroll to position [0, 361]
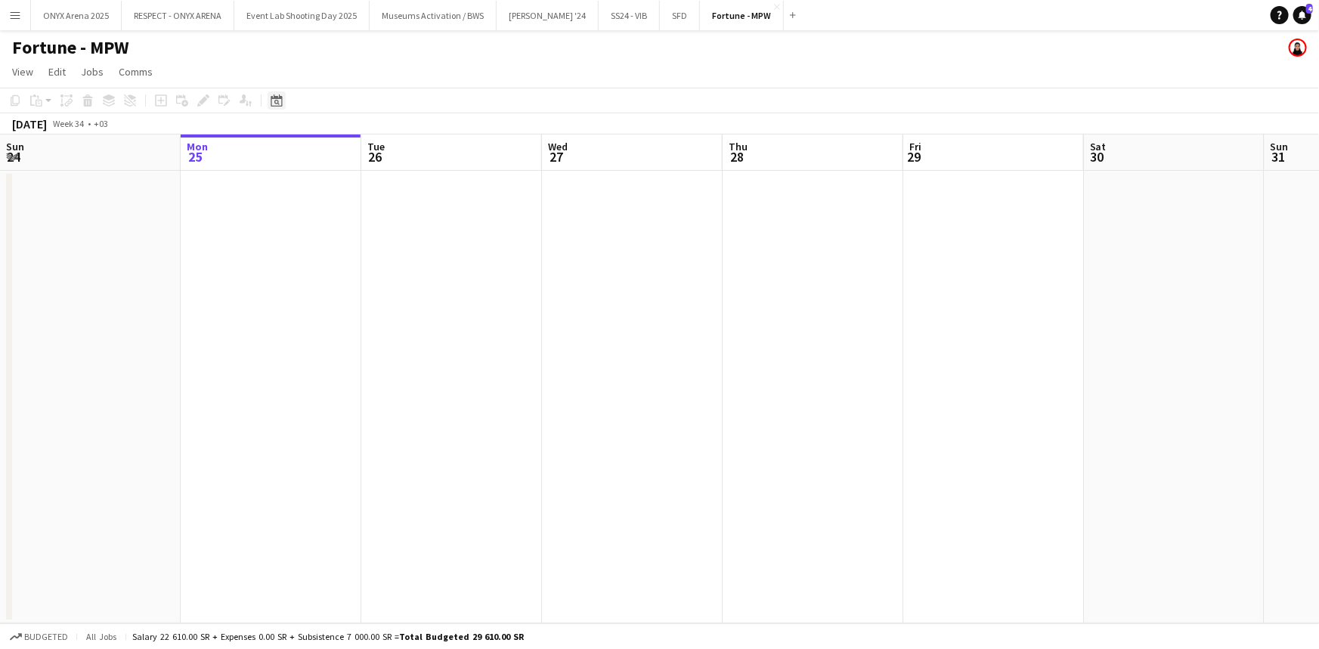
click at [272, 109] on div "Date picker" at bounding box center [277, 100] width 18 height 18
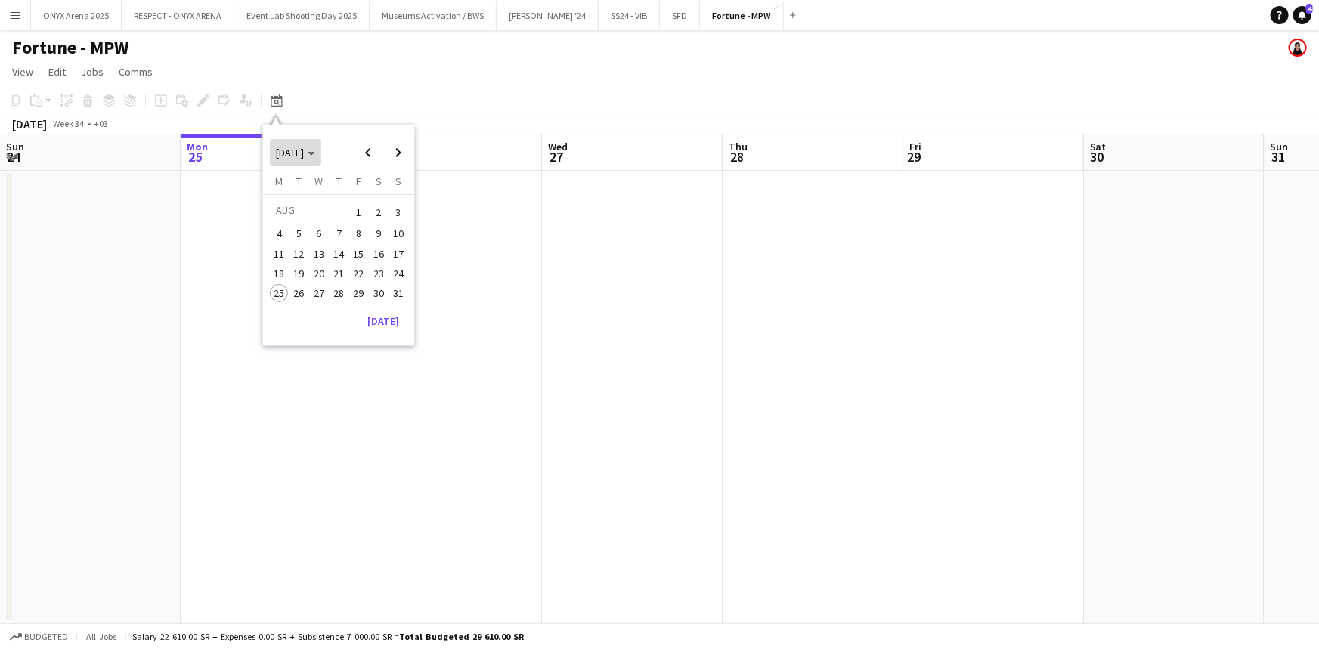
click at [321, 144] on span "Choose month and year" at bounding box center [295, 153] width 51 height 36
click at [322, 227] on span "2025" at bounding box center [320, 231] width 31 height 18
click at [287, 239] on button "MAY" at bounding box center [286, 231] width 35 height 20
click at [302, 268] on span "20" at bounding box center [299, 274] width 18 height 18
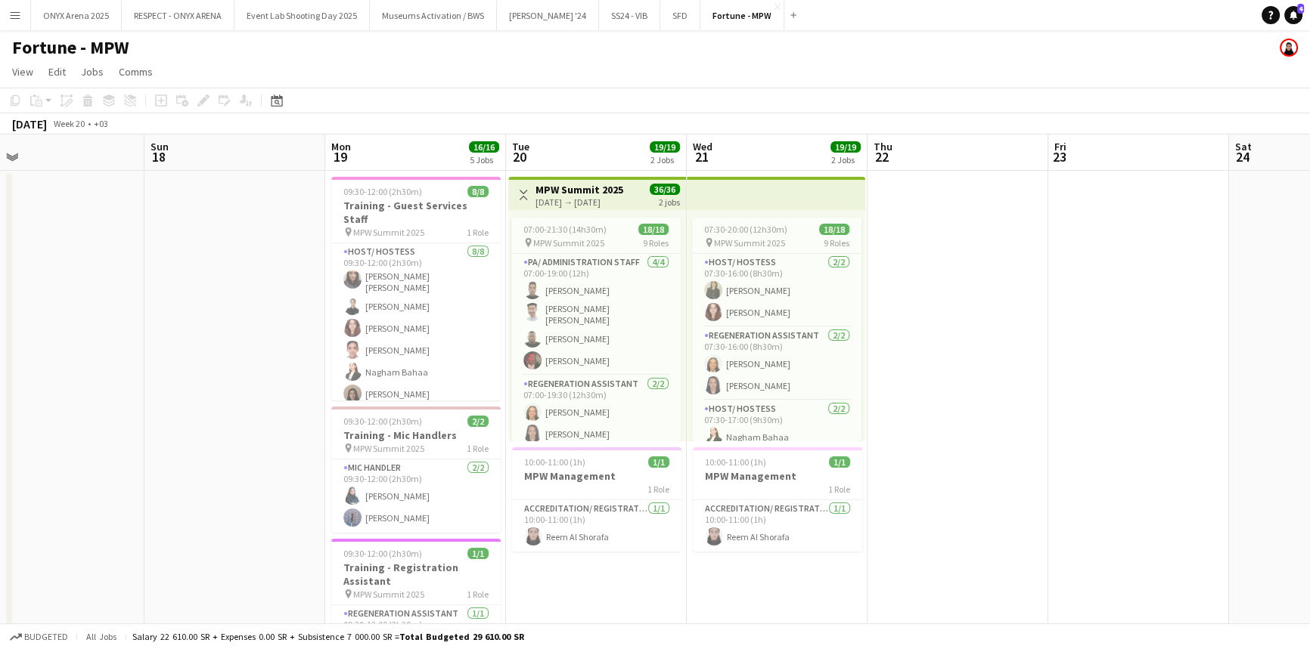
scroll to position [0, 579]
drag, startPoint x: 148, startPoint y: 304, endPoint x: 270, endPoint y: 324, distance: 123.4
click at [270, 324] on app-calendar-viewport "Wed 14 Thu 15 Fri 16 Sat 17 Sun 18 Mon 19 16/16 5 Jobs Tue 20 19/19 2 Jobs Wed …" at bounding box center [655, 577] width 1310 height 885
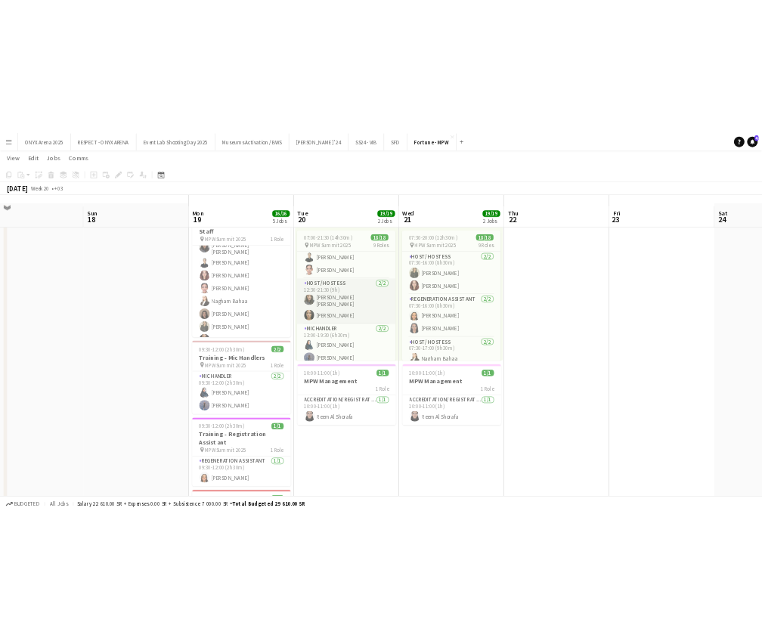
scroll to position [68, 0]
